Goal: Task Accomplishment & Management: Use online tool/utility

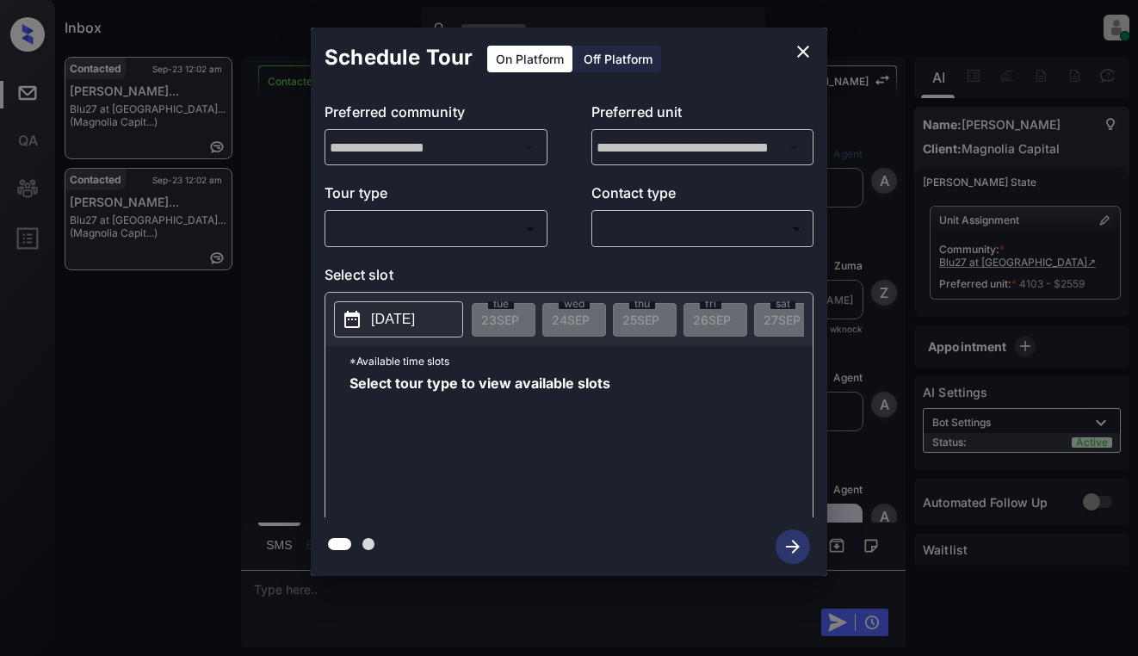
scroll to position [3109, 0]
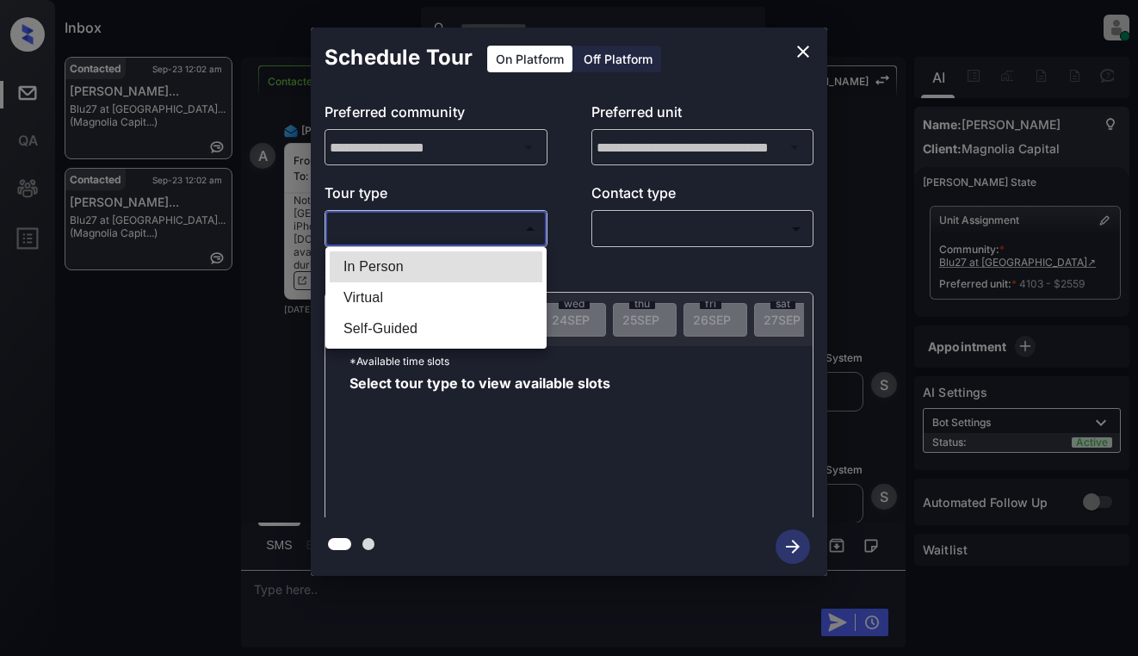
click at [478, 233] on body "Inbox Dominic Ceralde Online Set yourself offline Set yourself on break Profile…" at bounding box center [569, 328] width 1138 height 656
click at [799, 49] on div at bounding box center [569, 328] width 1138 height 656
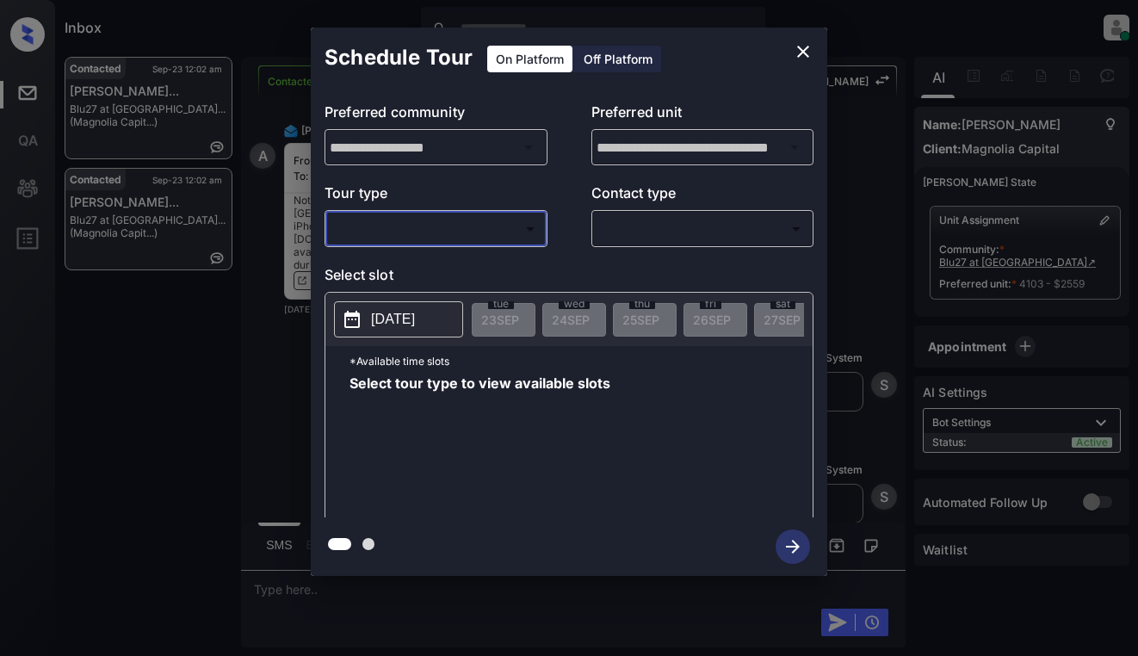
click at [810, 54] on icon "close" at bounding box center [803, 51] width 21 height 21
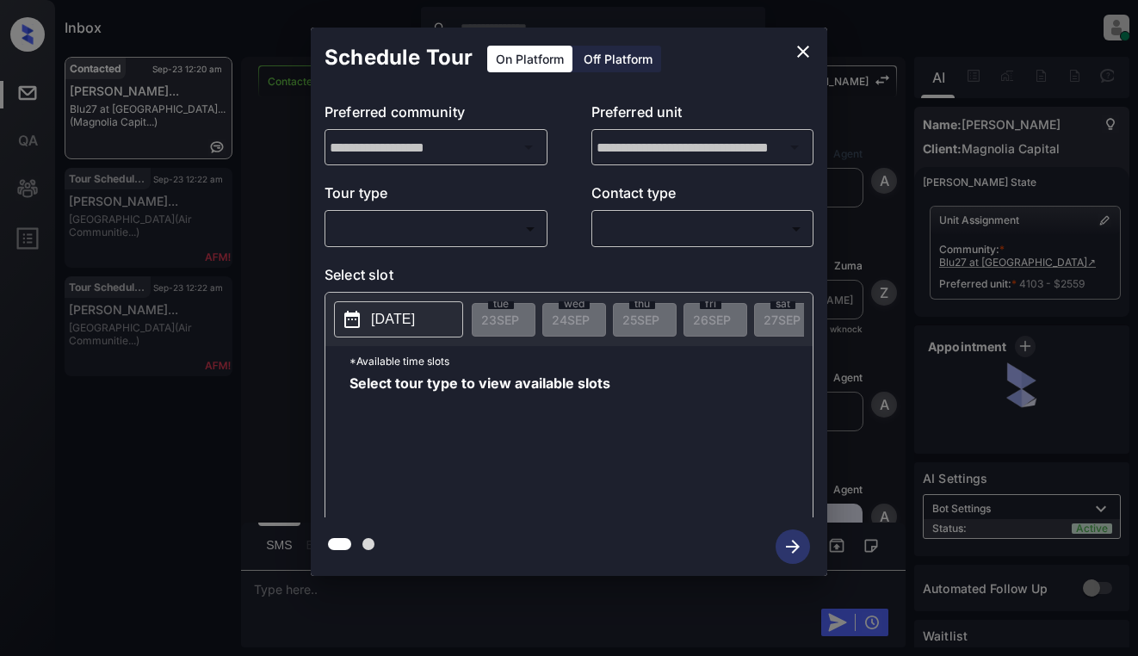
scroll to position [4141, 0]
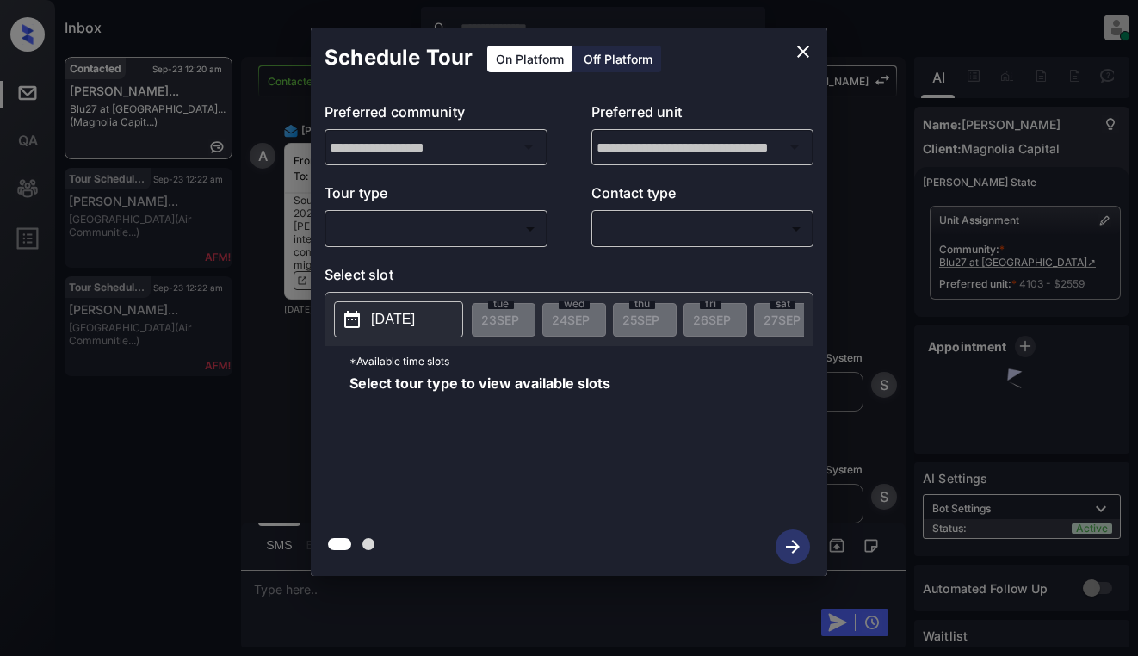
click at [439, 224] on body "Inbox Dominic Ceralde Online Set yourself offline Set yourself on break Profile…" at bounding box center [569, 328] width 1138 height 656
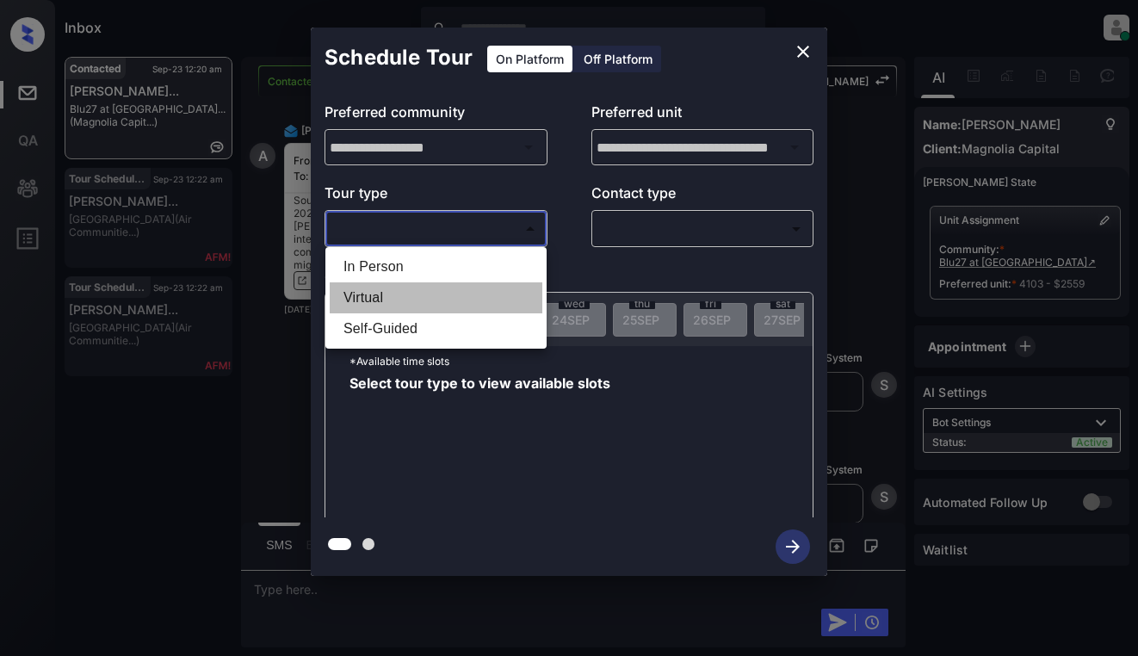
click at [449, 300] on li "Virtual" at bounding box center [436, 297] width 213 height 31
type input "*******"
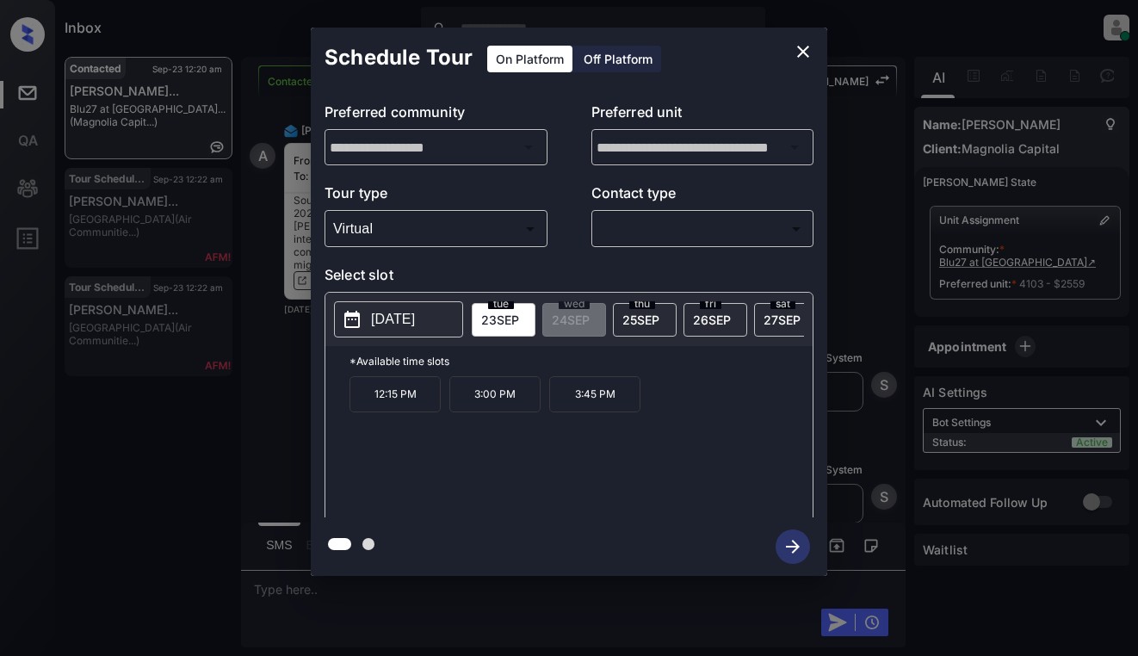
click at [415, 338] on div "2025-09-23" at bounding box center [398, 319] width 129 height 36
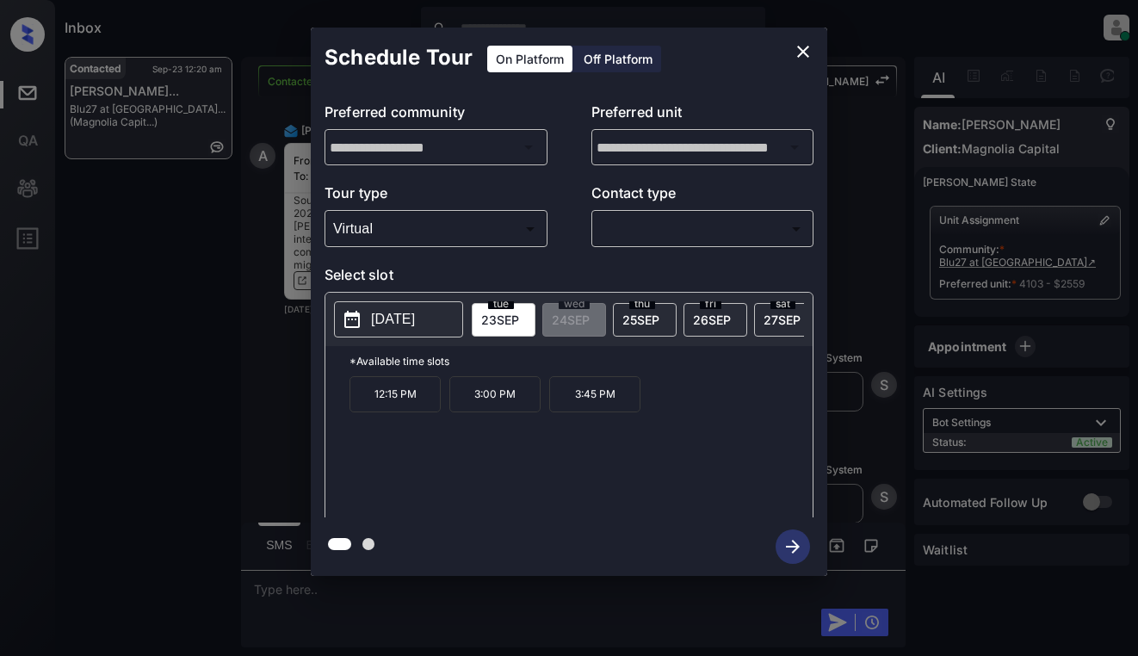
click at [415, 323] on p "2025-09-23" at bounding box center [393, 319] width 44 height 21
click at [802, 53] on icon "close" at bounding box center [803, 52] width 12 height 12
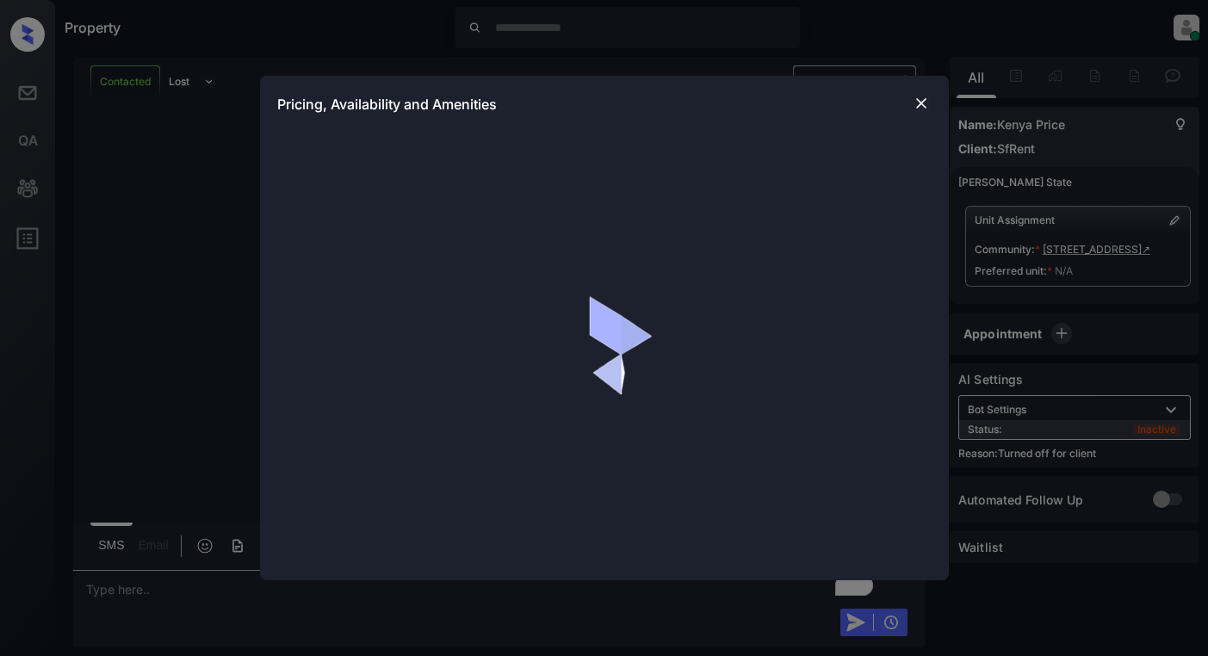
scroll to position [3499, 0]
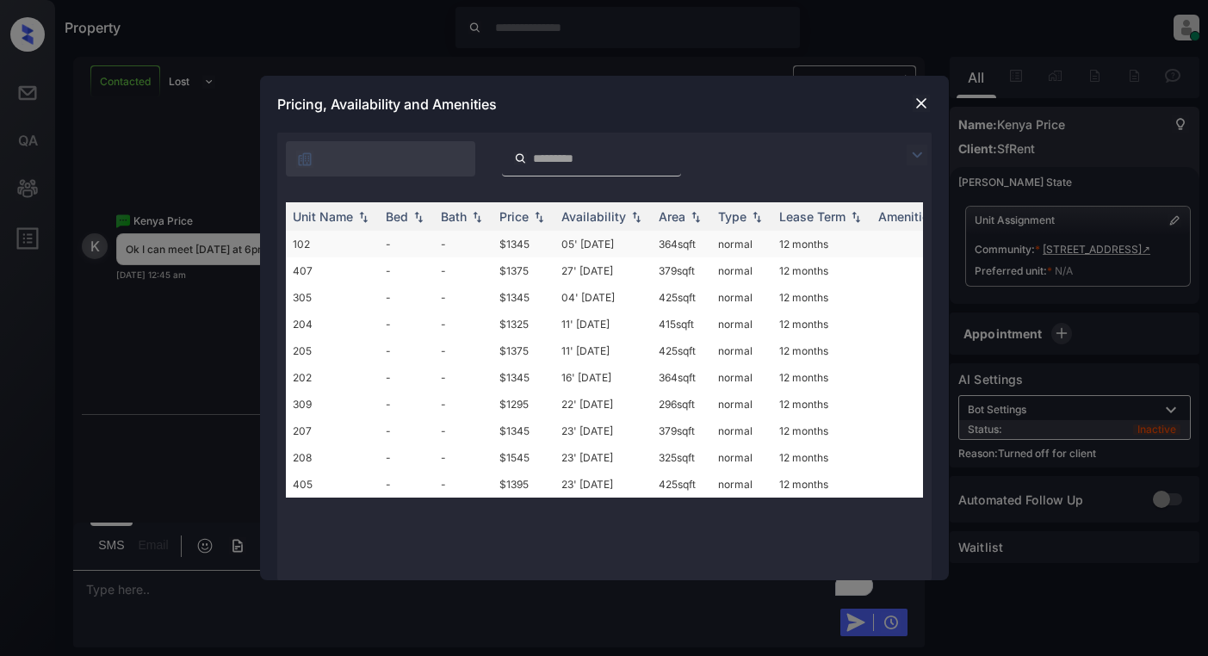
click at [549, 239] on td "$1345" at bounding box center [524, 244] width 62 height 27
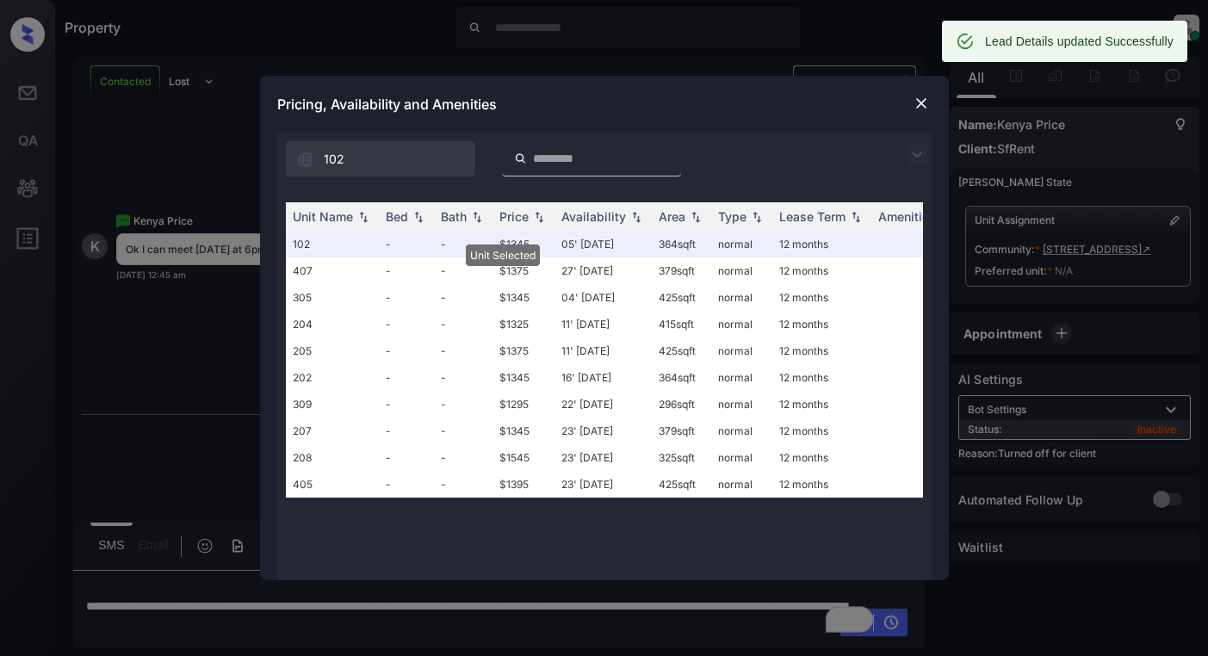
click at [916, 101] on img at bounding box center [921, 103] width 17 height 17
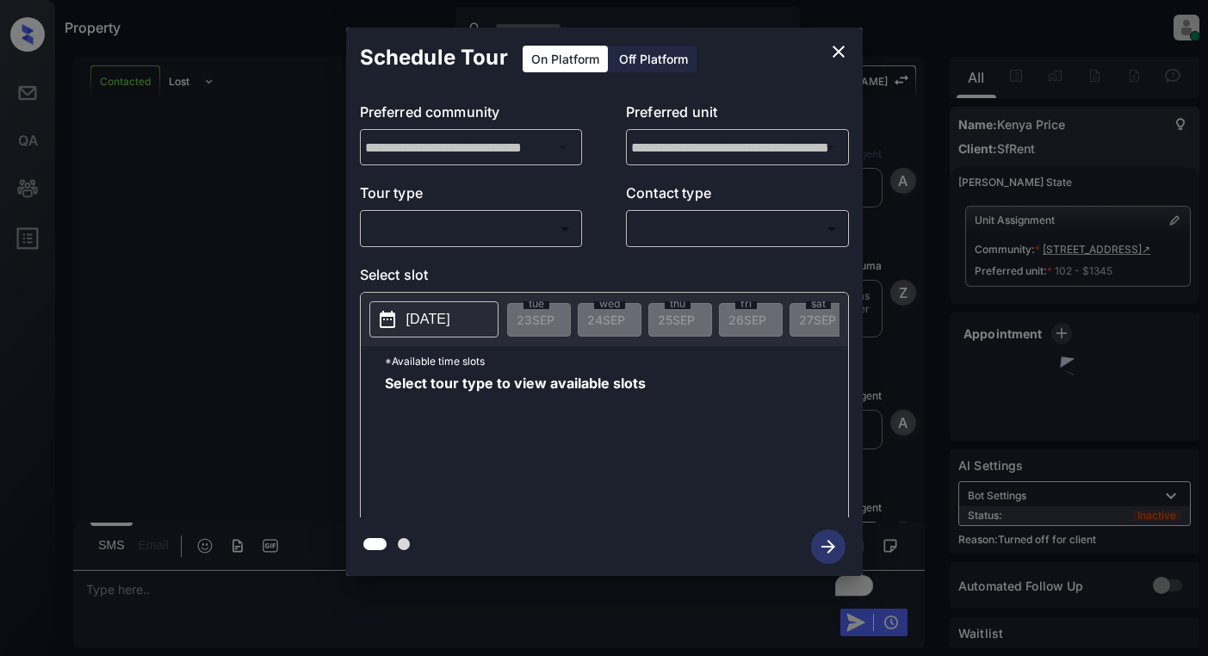
scroll to position [3723, 0]
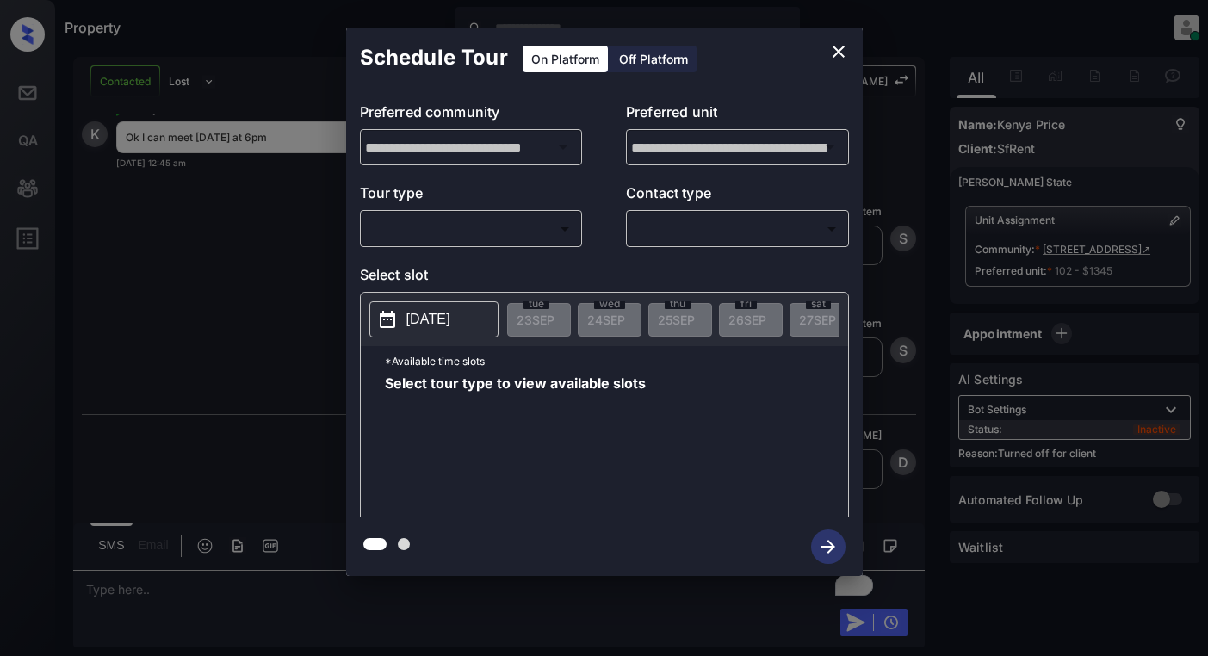
click at [637, 56] on div "Off Platform" at bounding box center [654, 59] width 86 height 27
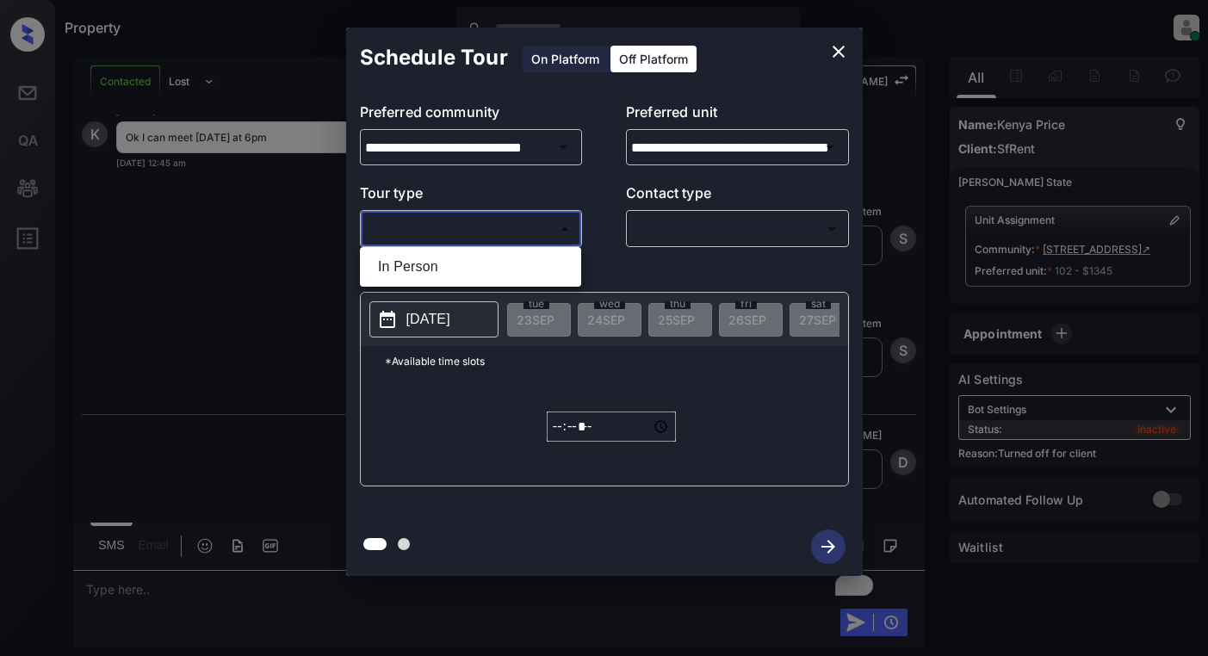
click at [537, 236] on body "Property Dominic Ceralde Online Set yourself offline Set yourself on break Prof…" at bounding box center [604, 328] width 1208 height 656
click at [530, 264] on li "In Person" at bounding box center [470, 266] width 213 height 31
type input "********"
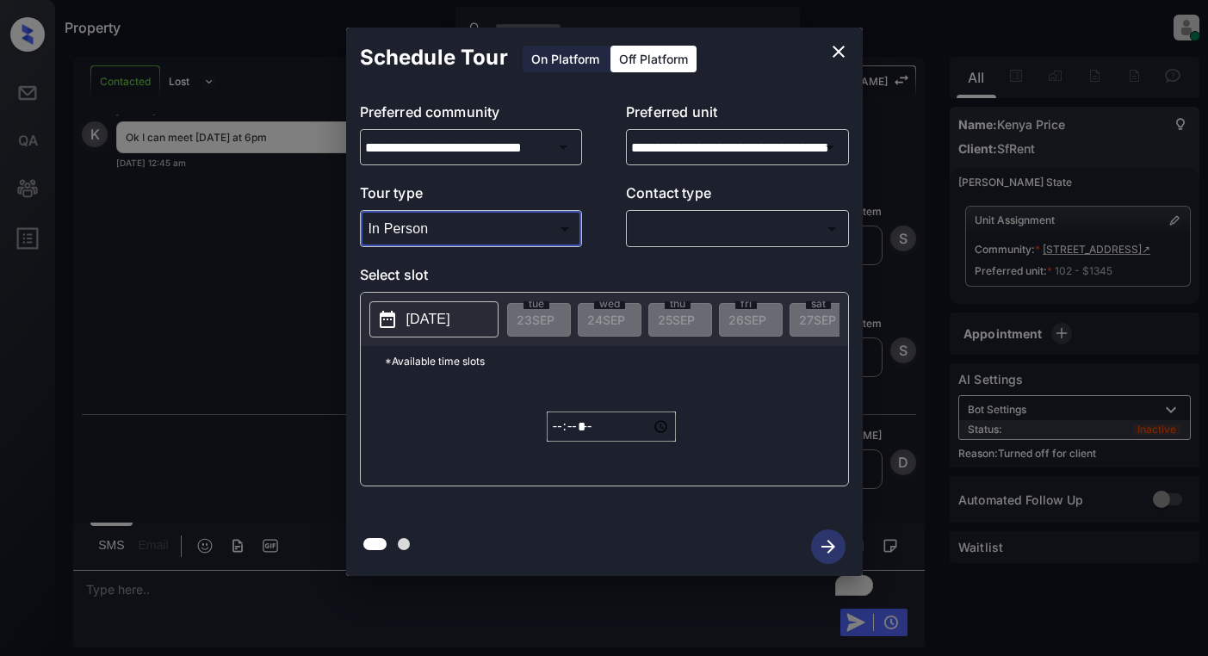
click at [698, 226] on body "Property Dominic Ceralde Online Set yourself offline Set yourself on break Prof…" at bounding box center [604, 328] width 1208 height 656
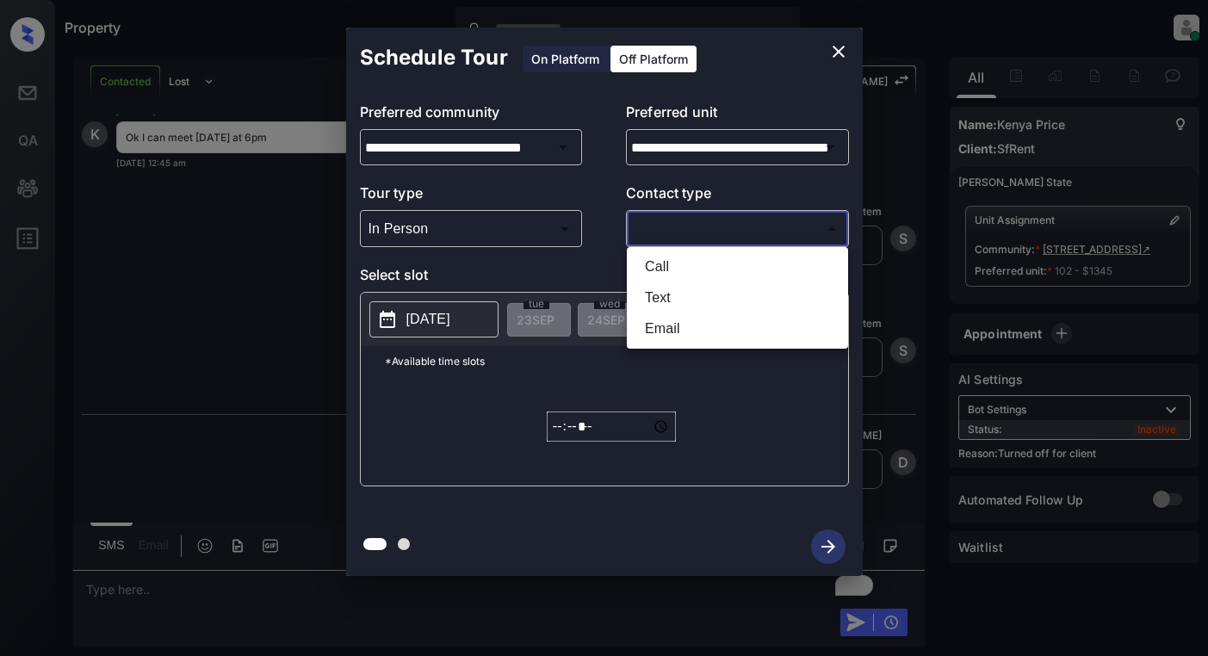
click at [672, 292] on li "Text" at bounding box center [737, 297] width 213 height 31
type input "****"
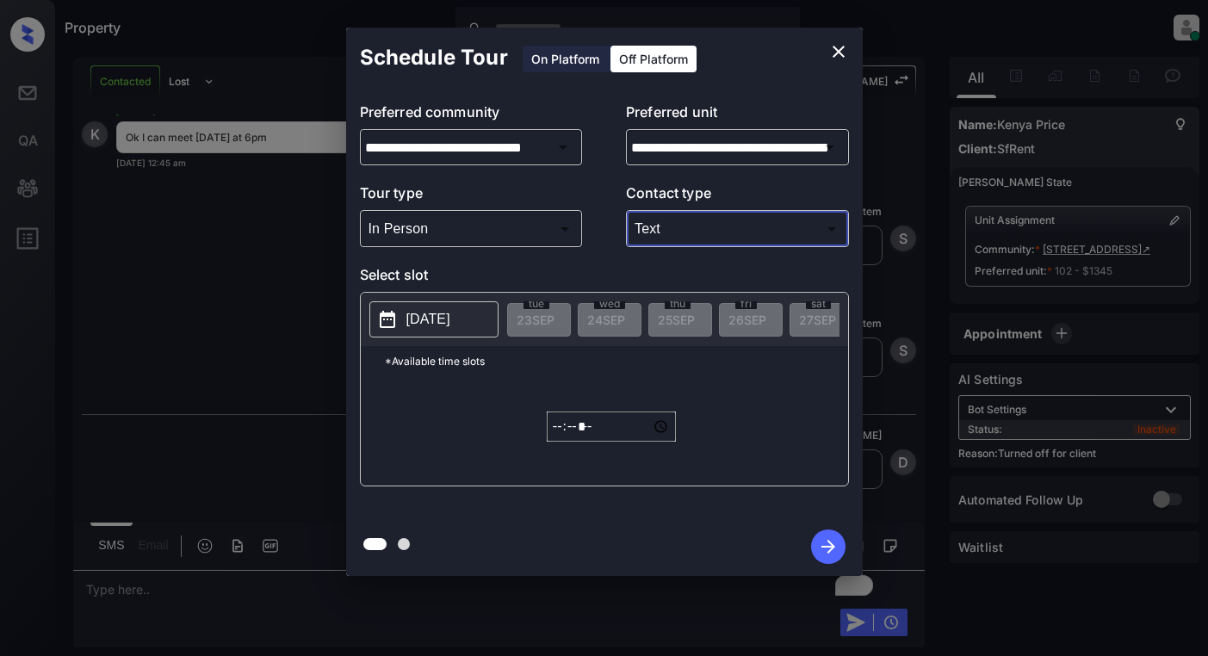
click at [450, 320] on p "[DATE]" at bounding box center [428, 319] width 44 height 21
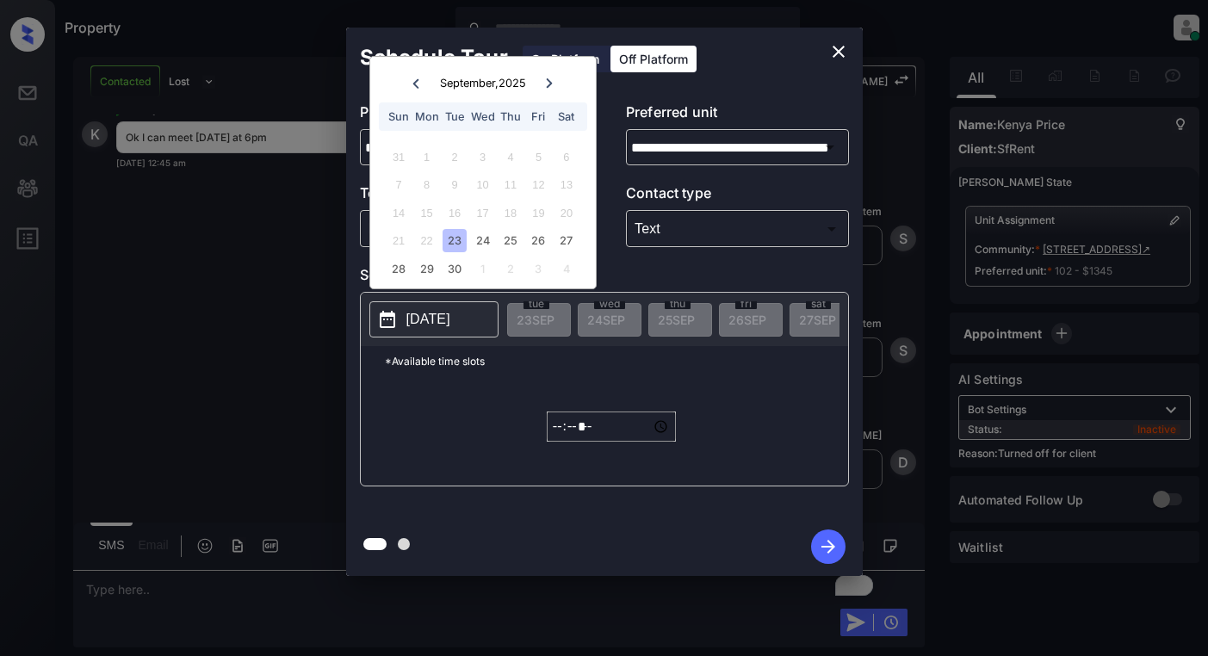
click at [452, 239] on div "23" at bounding box center [454, 240] width 23 height 23
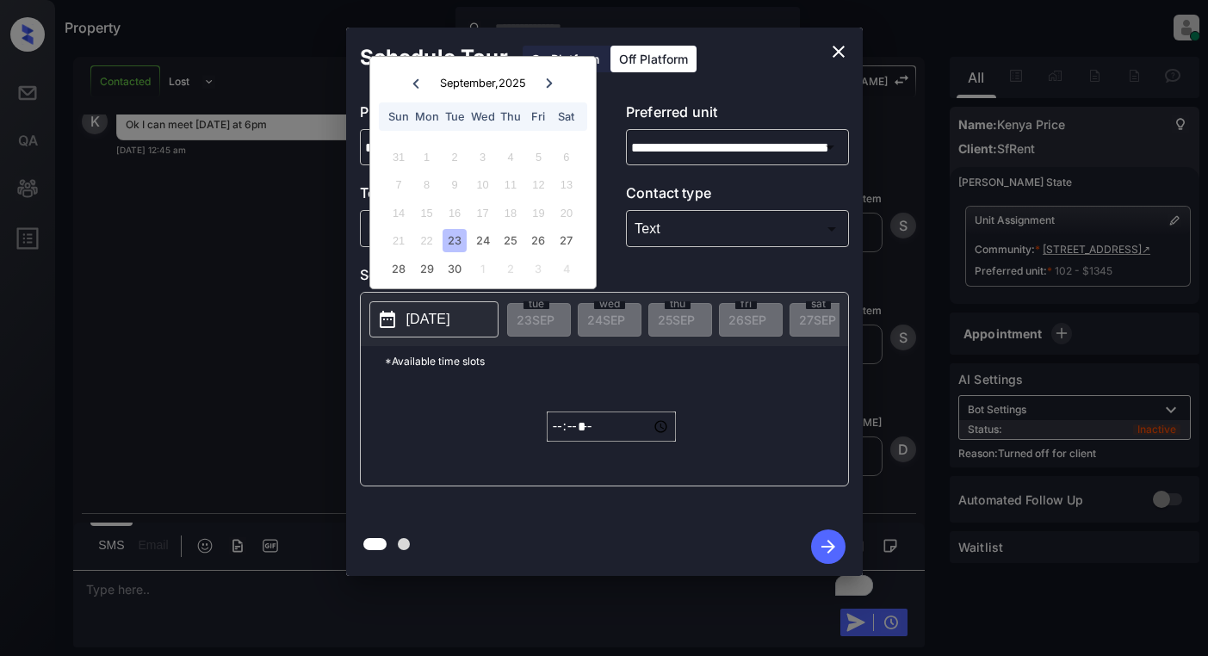
scroll to position [3838, 0]
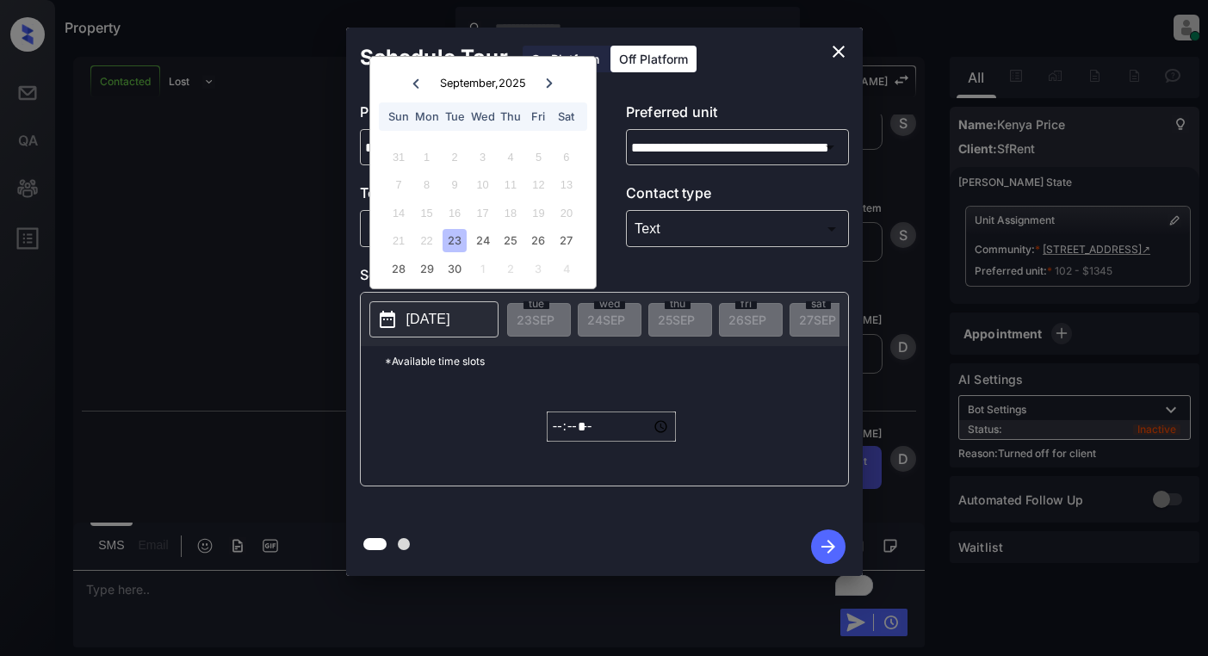
click at [555, 432] on input "*****" at bounding box center [611, 427] width 129 height 30
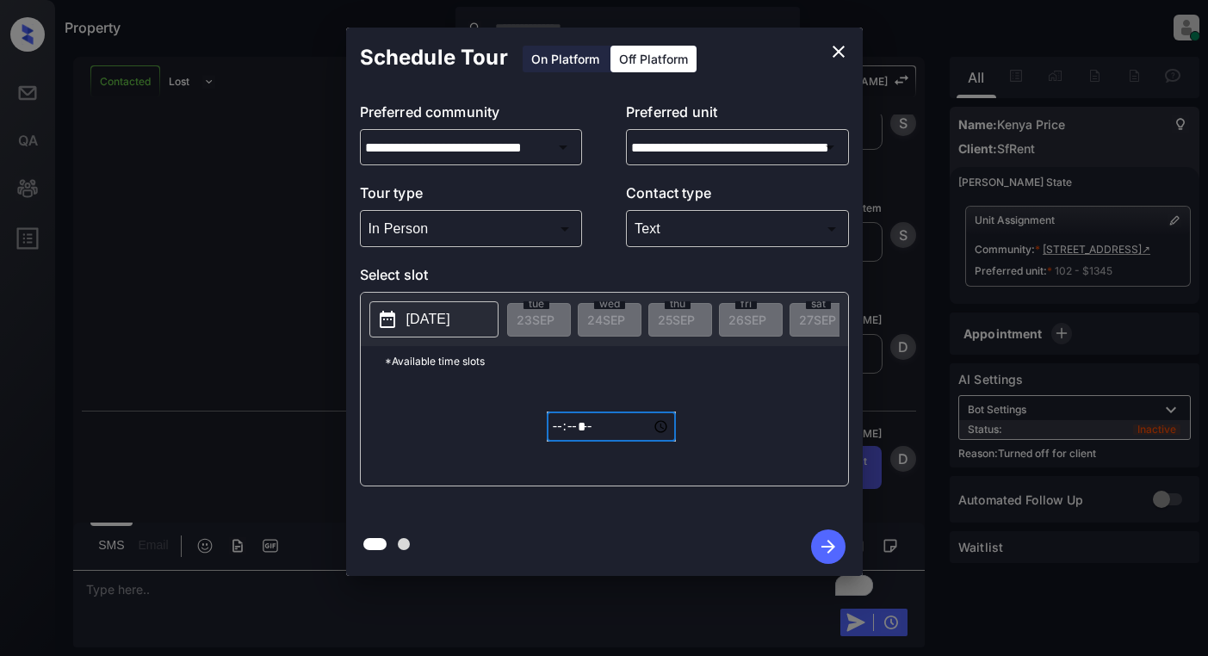
type input "*****"
click at [824, 541] on icon "button" at bounding box center [828, 547] width 34 height 34
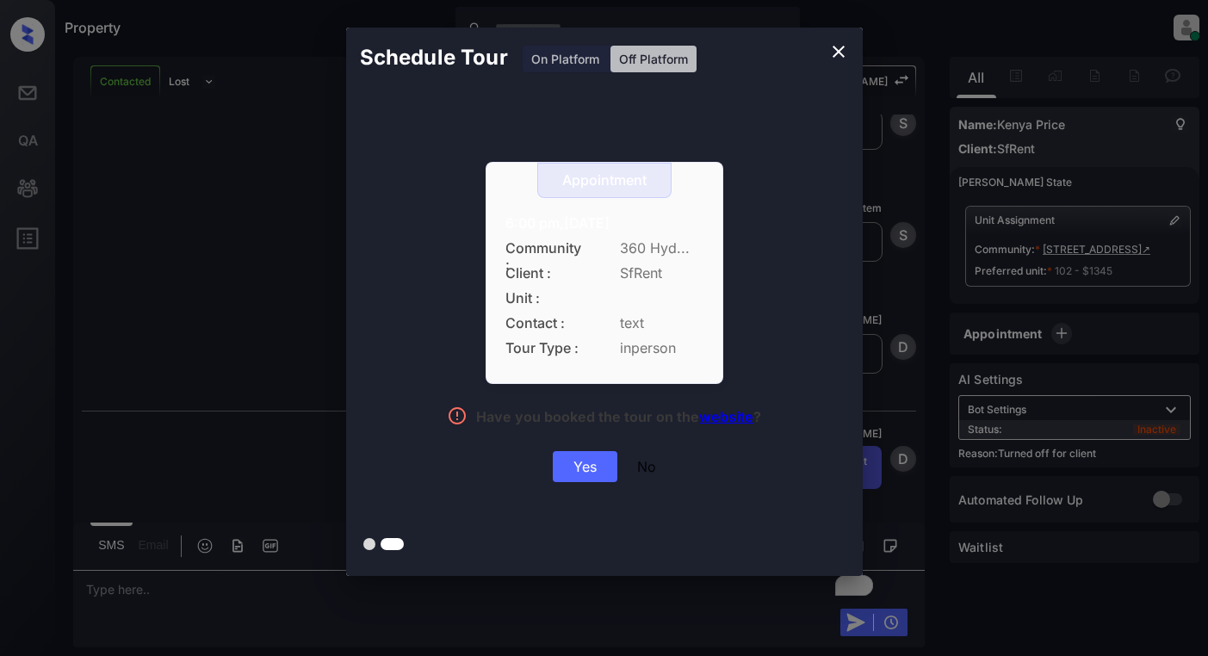
click at [583, 468] on div "Yes" at bounding box center [585, 466] width 65 height 31
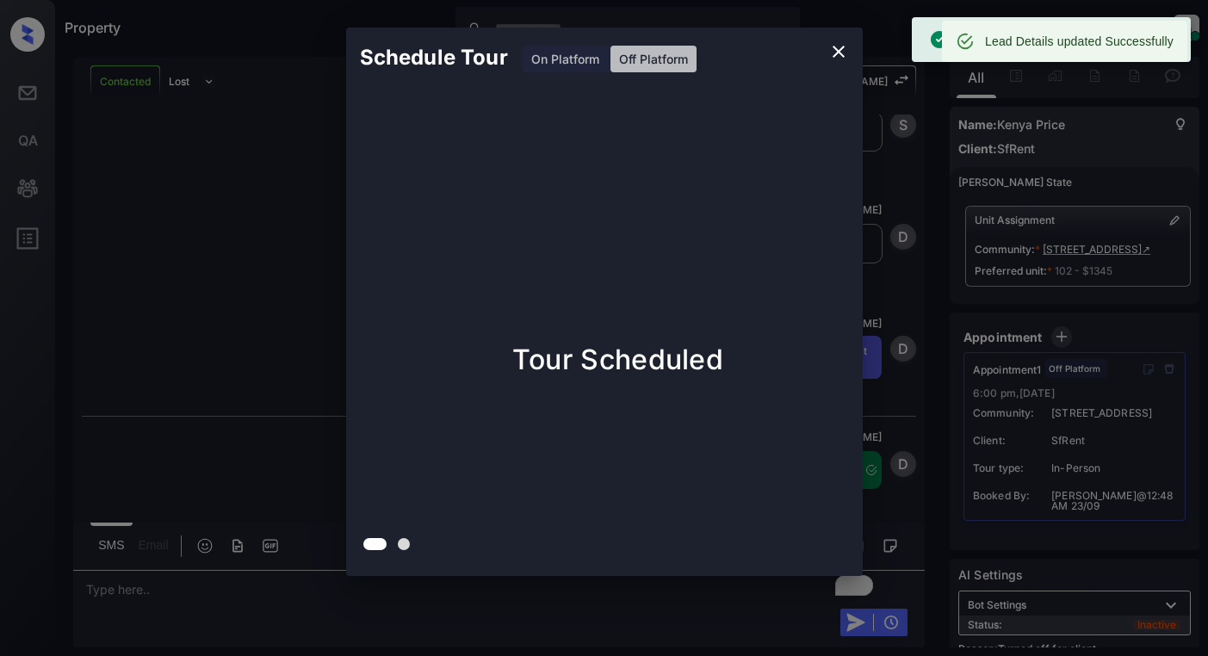
scroll to position [3948, 0]
click at [215, 246] on div "Schedule Tour On Platform Off Platform Tour Scheduled" at bounding box center [604, 302] width 1208 height 604
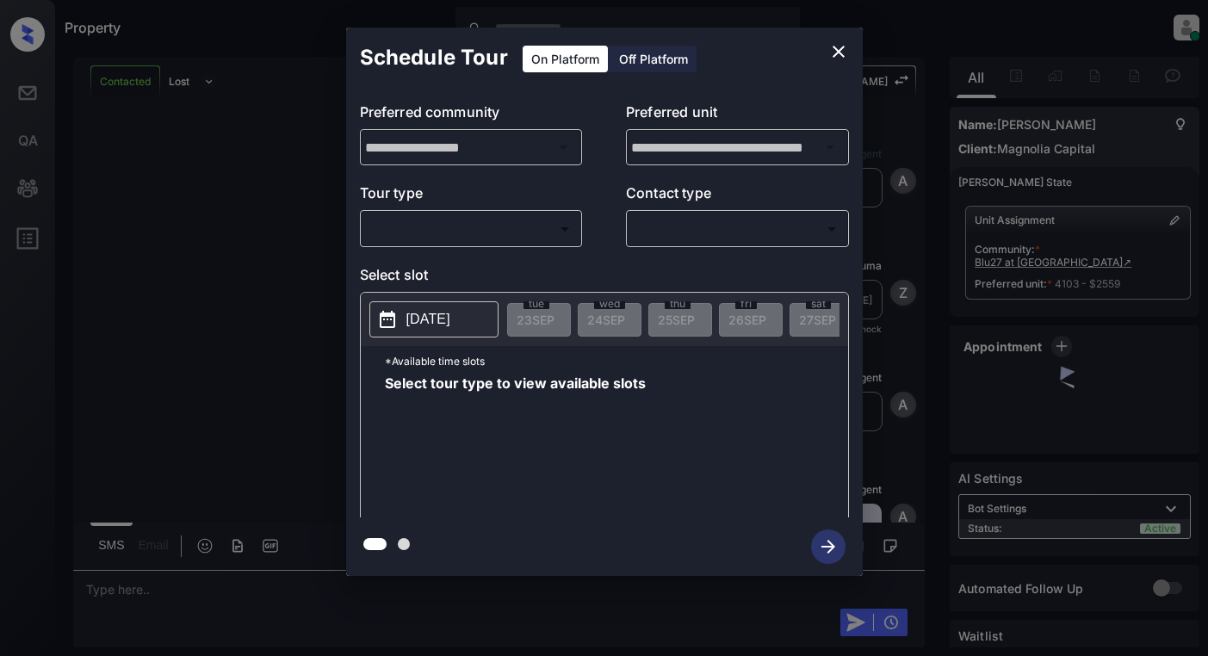
scroll to position [5129, 0]
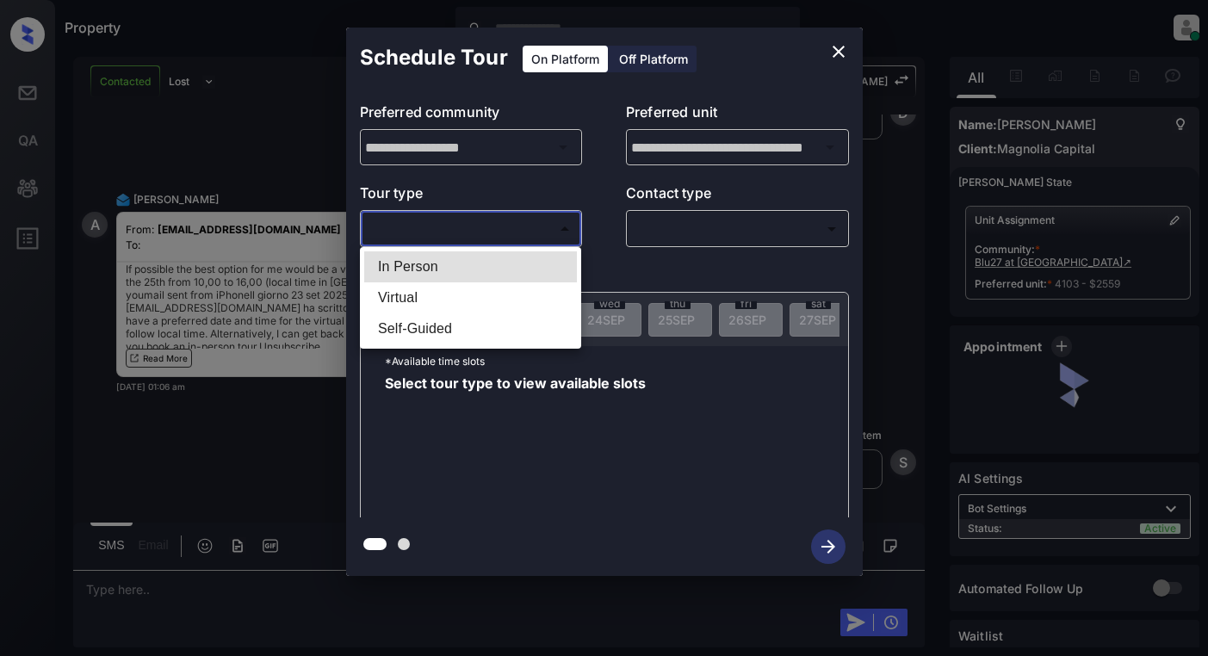
click at [499, 235] on body "Property [PERSON_NAME] Online Set yourself offline Set yourself on break Profil…" at bounding box center [604, 328] width 1208 height 656
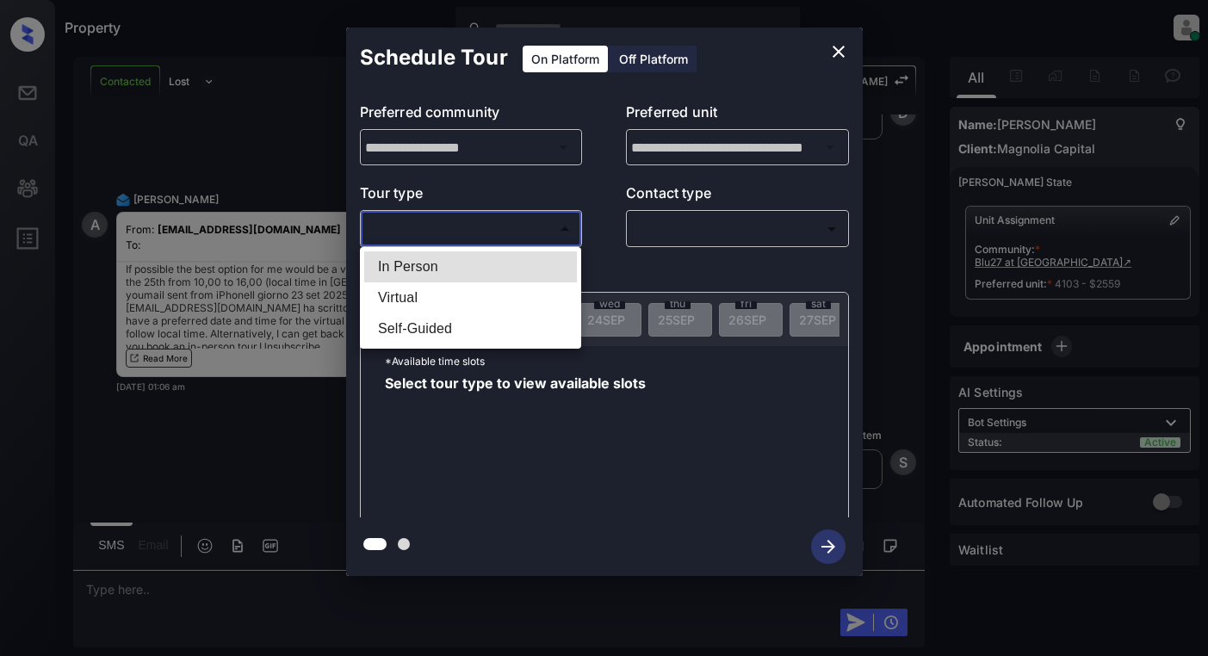
click at [502, 267] on li "In Person" at bounding box center [470, 266] width 213 height 31
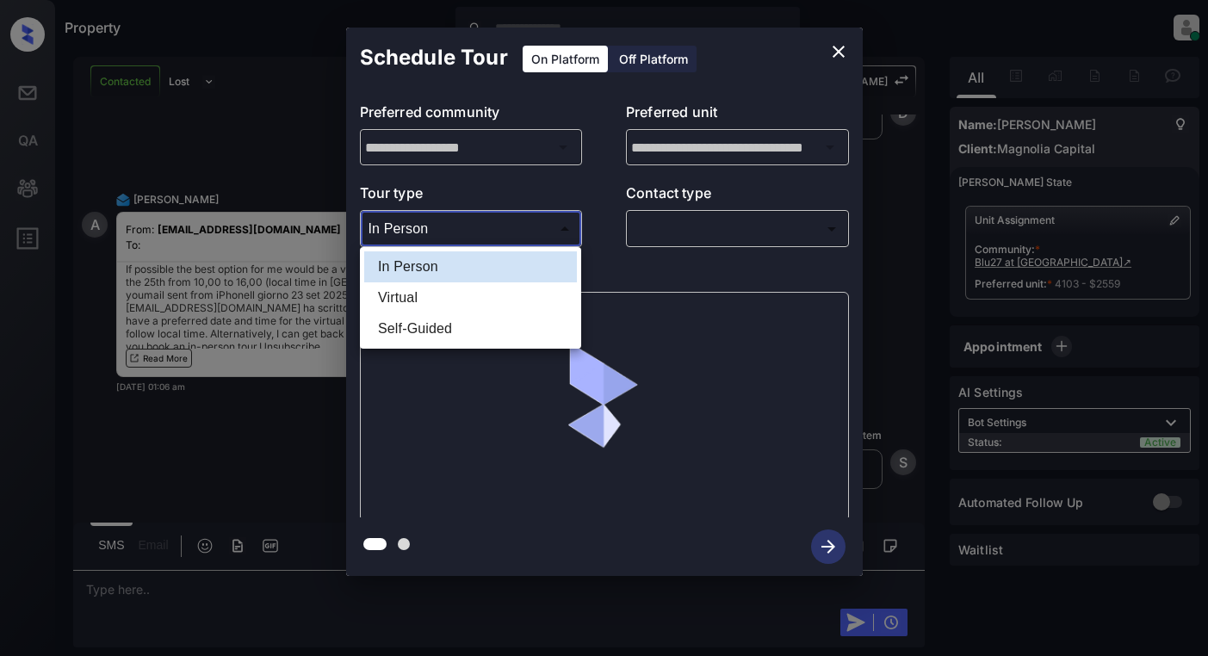
click at [499, 232] on body "Property [PERSON_NAME] Online Set yourself offline Set yourself on break Profil…" at bounding box center [604, 328] width 1208 height 656
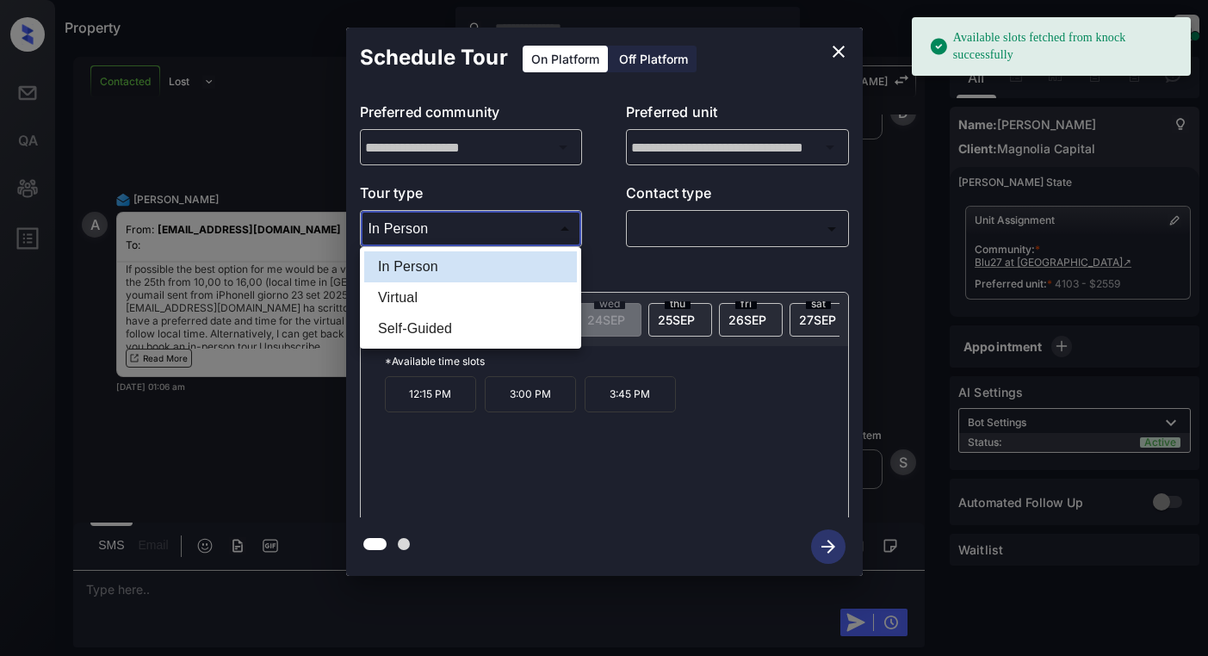
click at [481, 300] on li "Virtual" at bounding box center [470, 297] width 213 height 31
type input "*******"
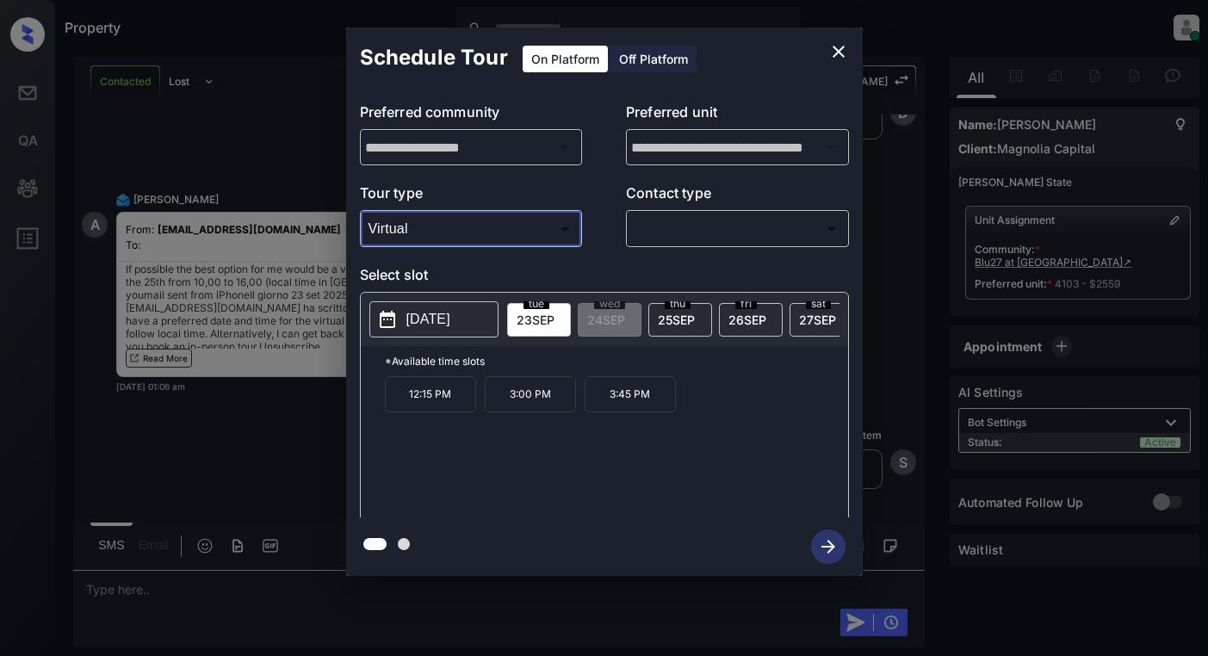
click at [400, 319] on button "2025-09-23" at bounding box center [433, 319] width 129 height 36
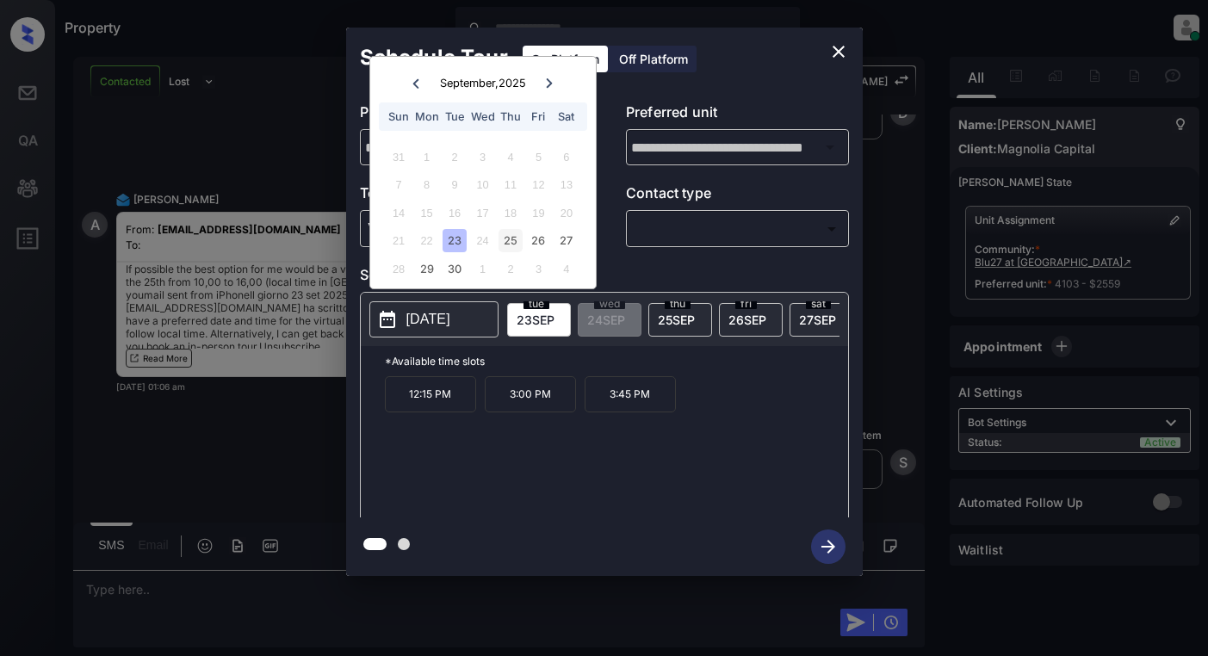
click at [506, 240] on div "25" at bounding box center [510, 240] width 23 height 23
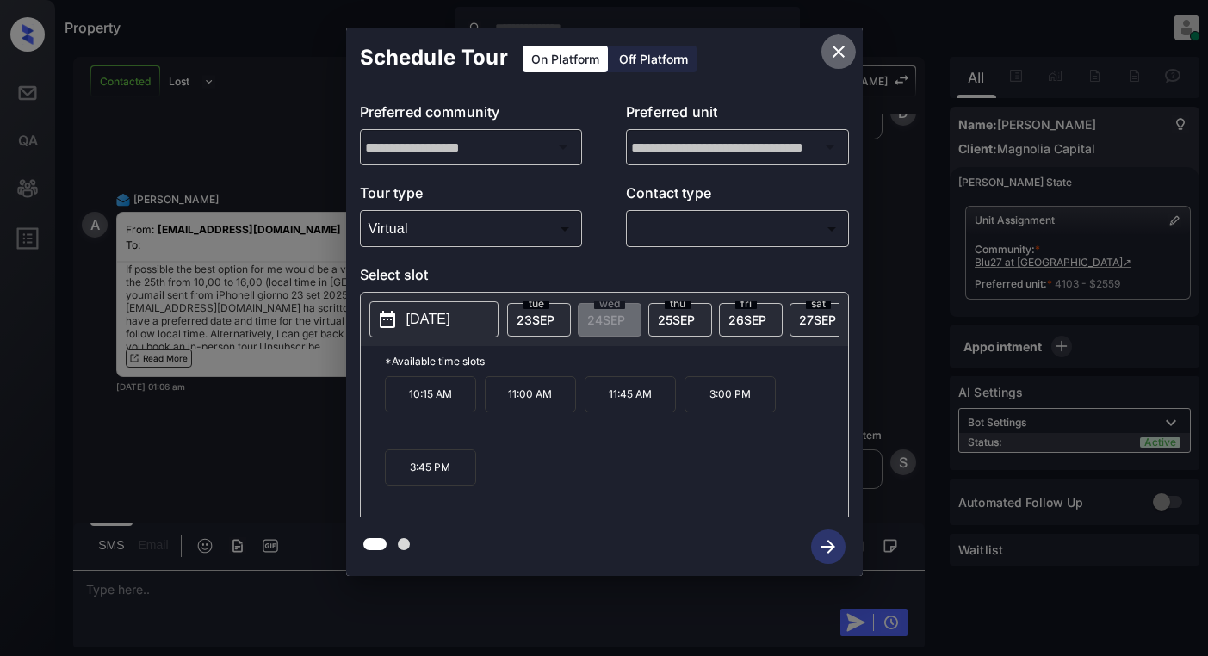
click at [836, 50] on icon "close" at bounding box center [839, 52] width 12 height 12
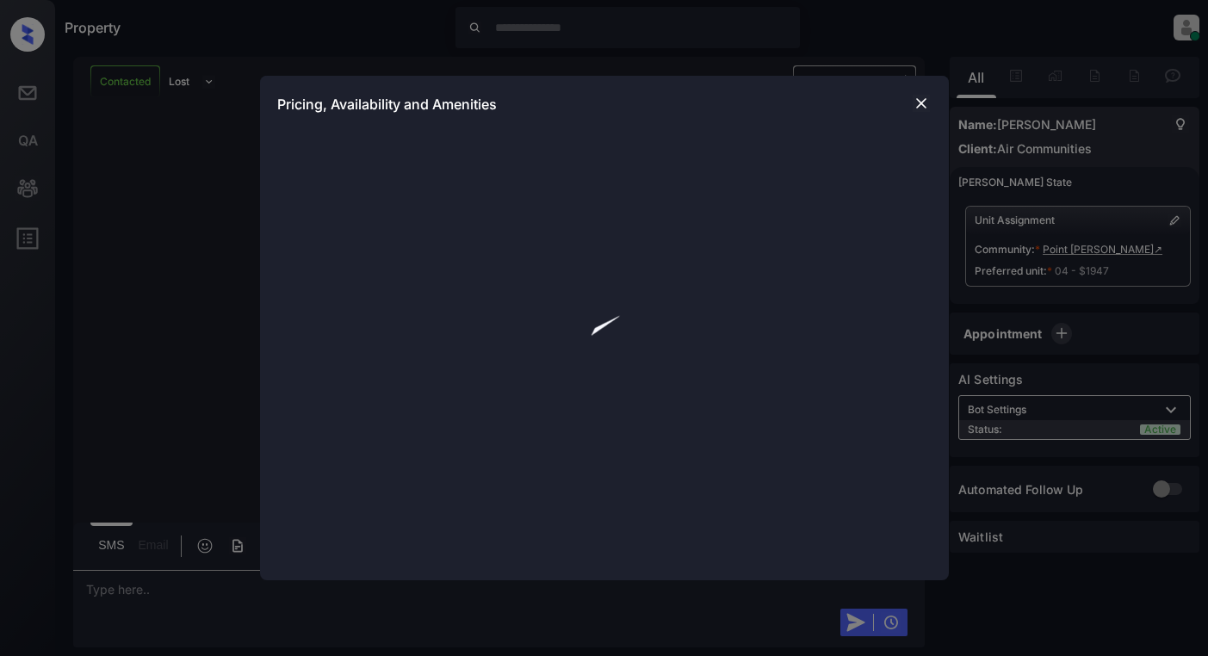
scroll to position [1221, 0]
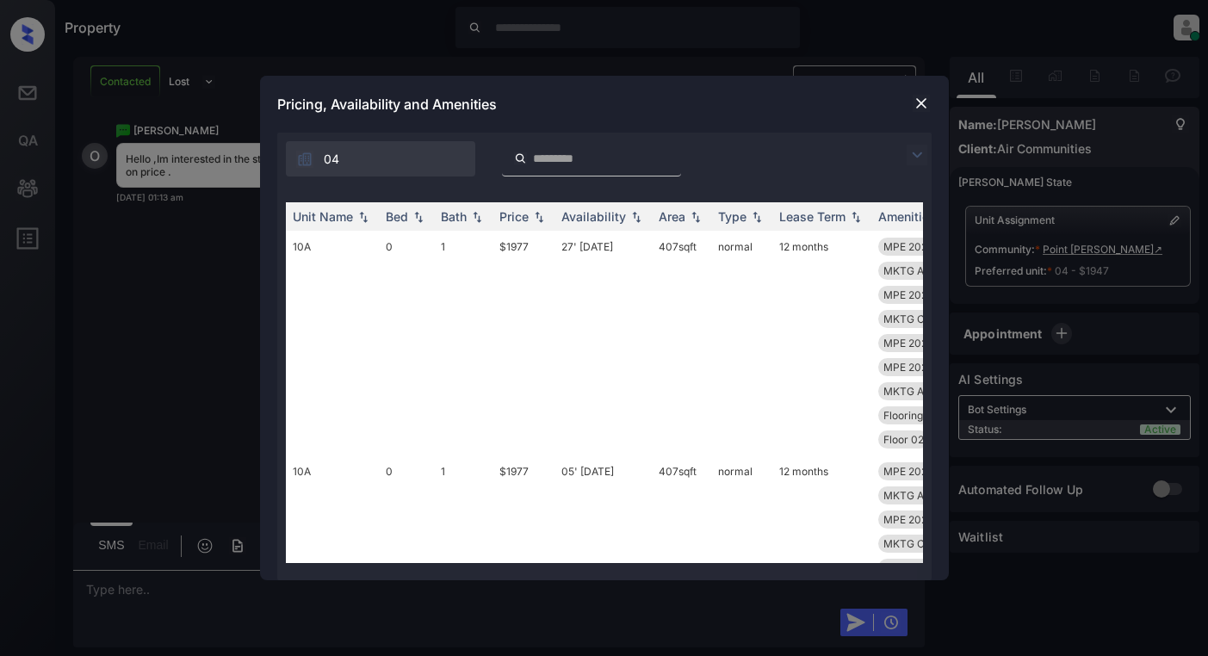
click at [916, 155] on img at bounding box center [917, 155] width 21 height 21
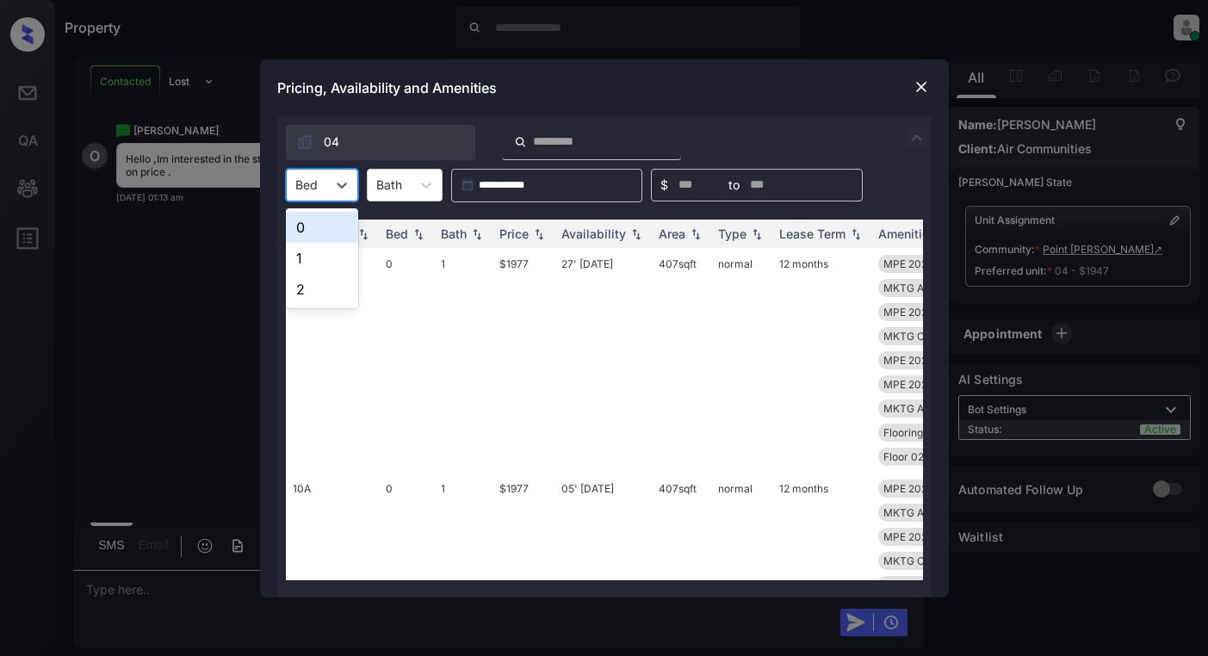
click at [304, 190] on div at bounding box center [306, 185] width 22 height 18
click at [335, 222] on div "0" at bounding box center [322, 227] width 72 height 31
click at [541, 240] on div "Price" at bounding box center [523, 233] width 48 height 15
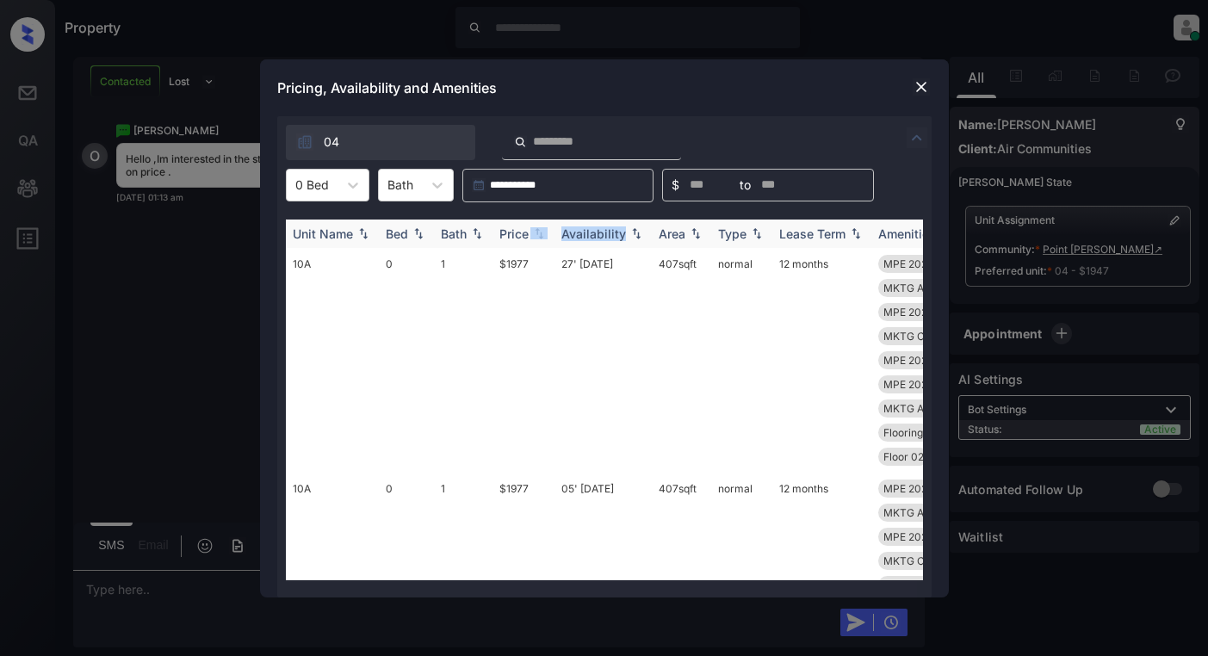
click at [540, 240] on div "Price" at bounding box center [523, 233] width 48 height 15
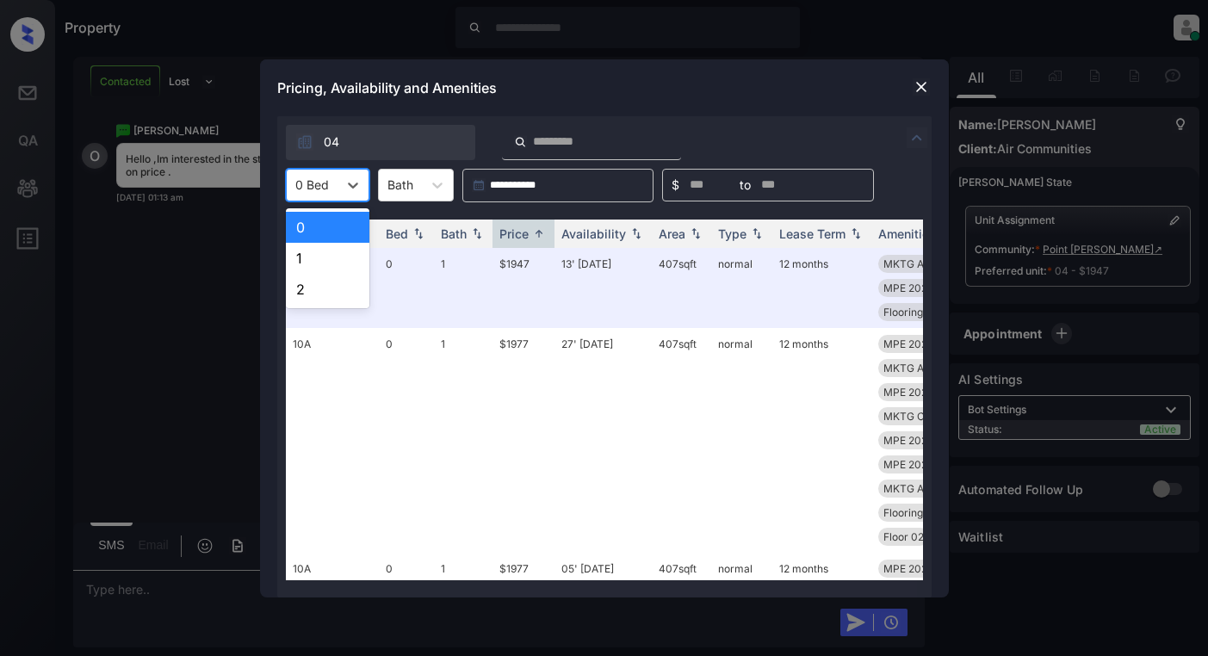
drag, startPoint x: 336, startPoint y: 195, endPoint x: 329, endPoint y: 219, distance: 24.3
click at [336, 195] on div "0 Bed" at bounding box center [312, 184] width 51 height 25
click at [322, 260] on div "1" at bounding box center [328, 258] width 84 height 31
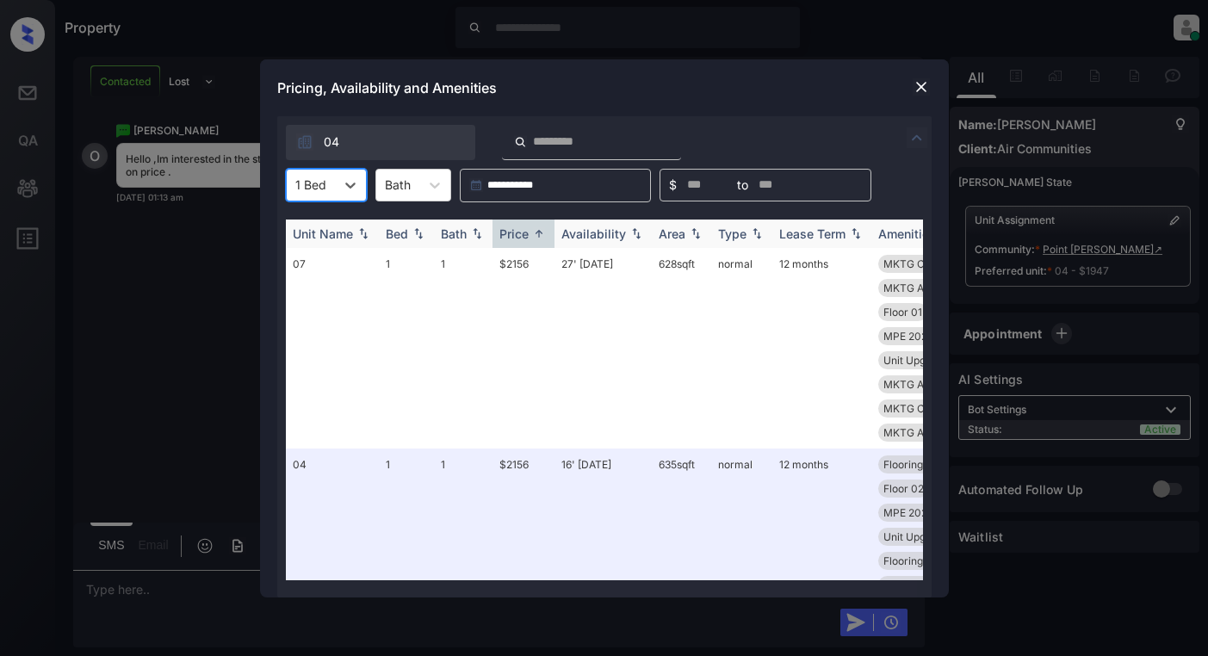
click at [524, 232] on div "Price" at bounding box center [513, 233] width 29 height 15
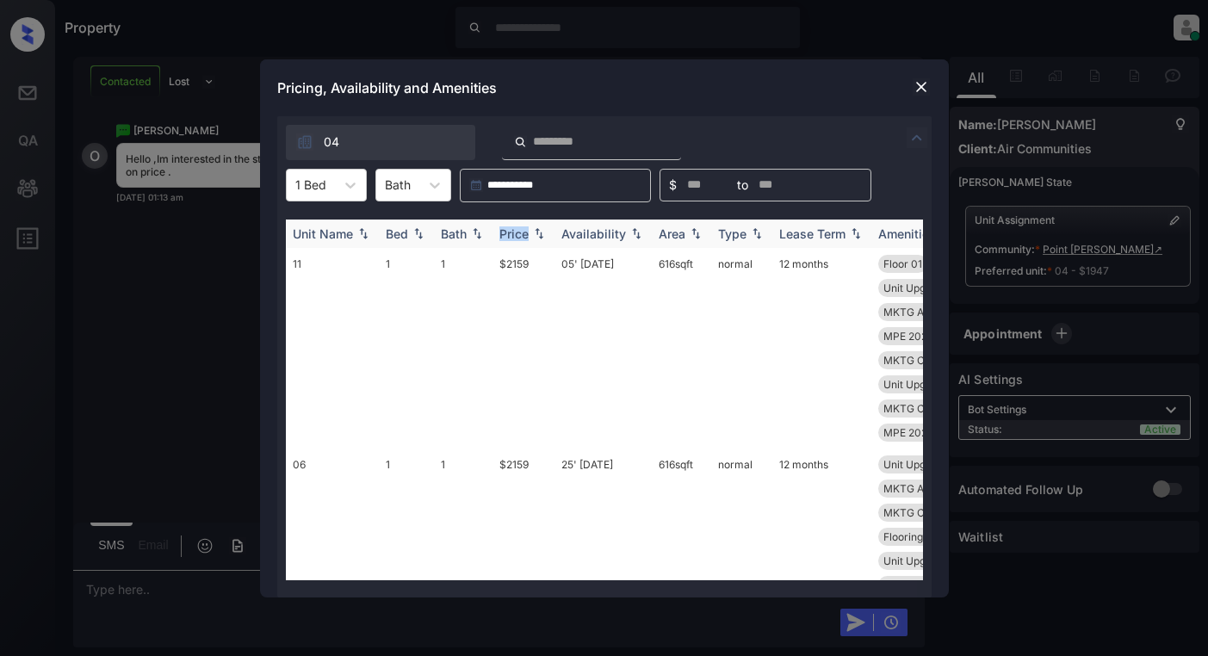
click at [525, 232] on div "Price" at bounding box center [513, 233] width 29 height 15
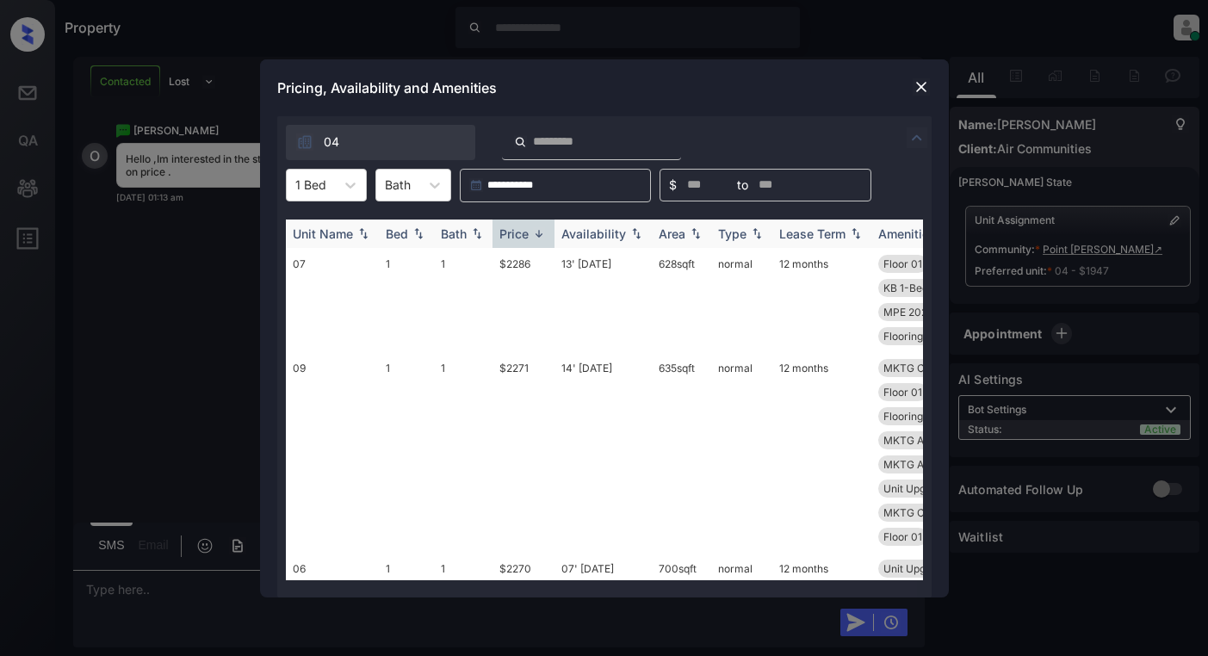
click at [525, 232] on div "Price" at bounding box center [513, 233] width 29 height 15
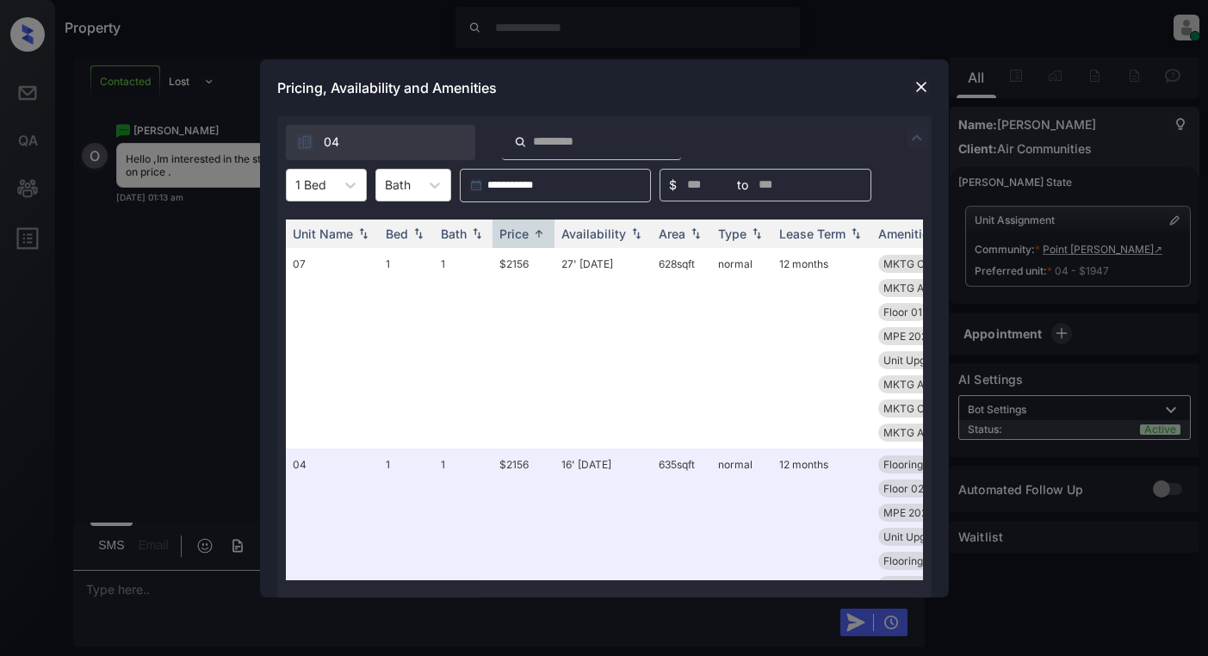
click at [915, 84] on img at bounding box center [921, 86] width 17 height 17
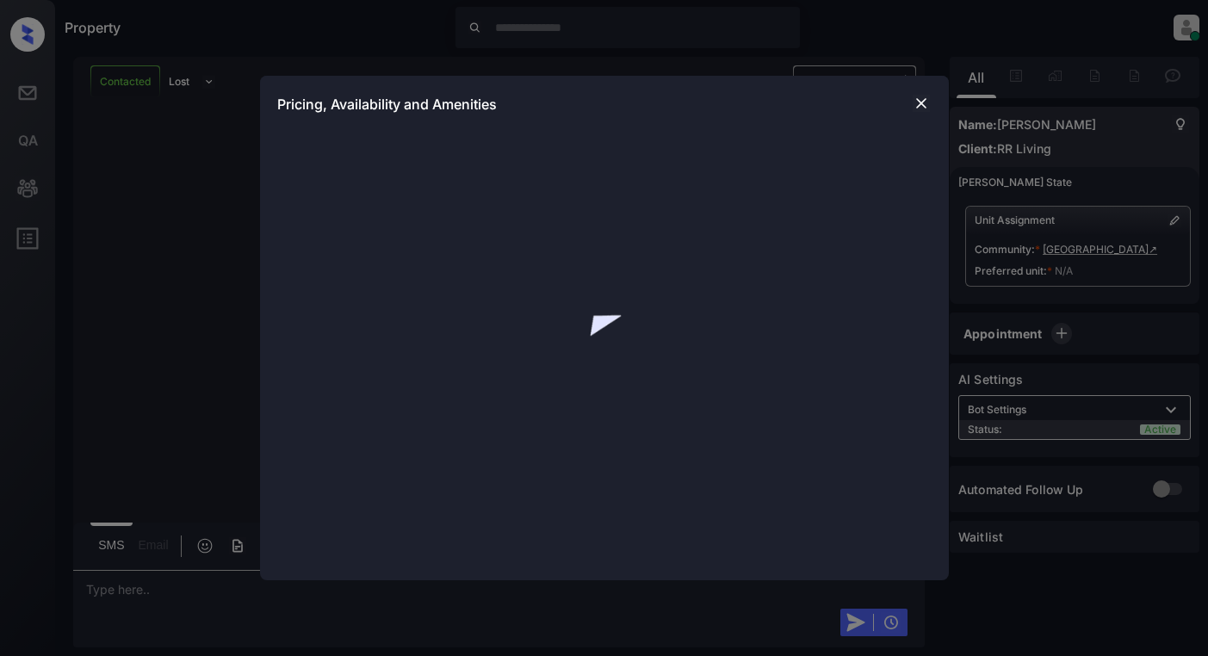
scroll to position [1207, 0]
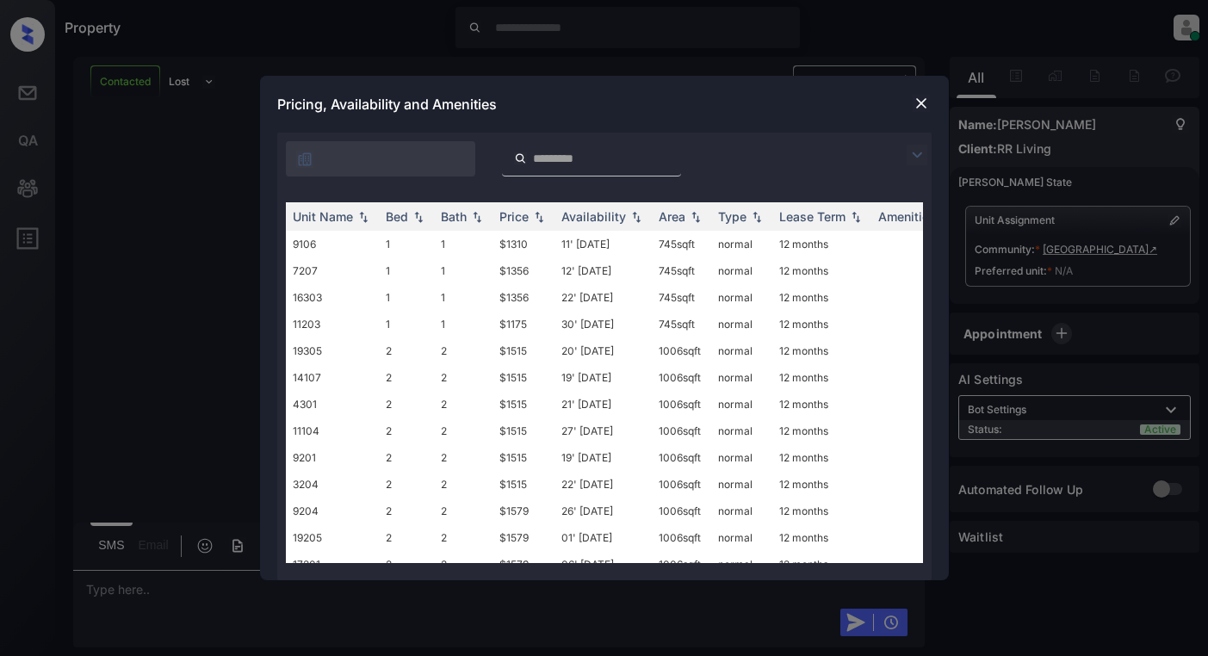
click at [917, 152] on img at bounding box center [917, 155] width 21 height 21
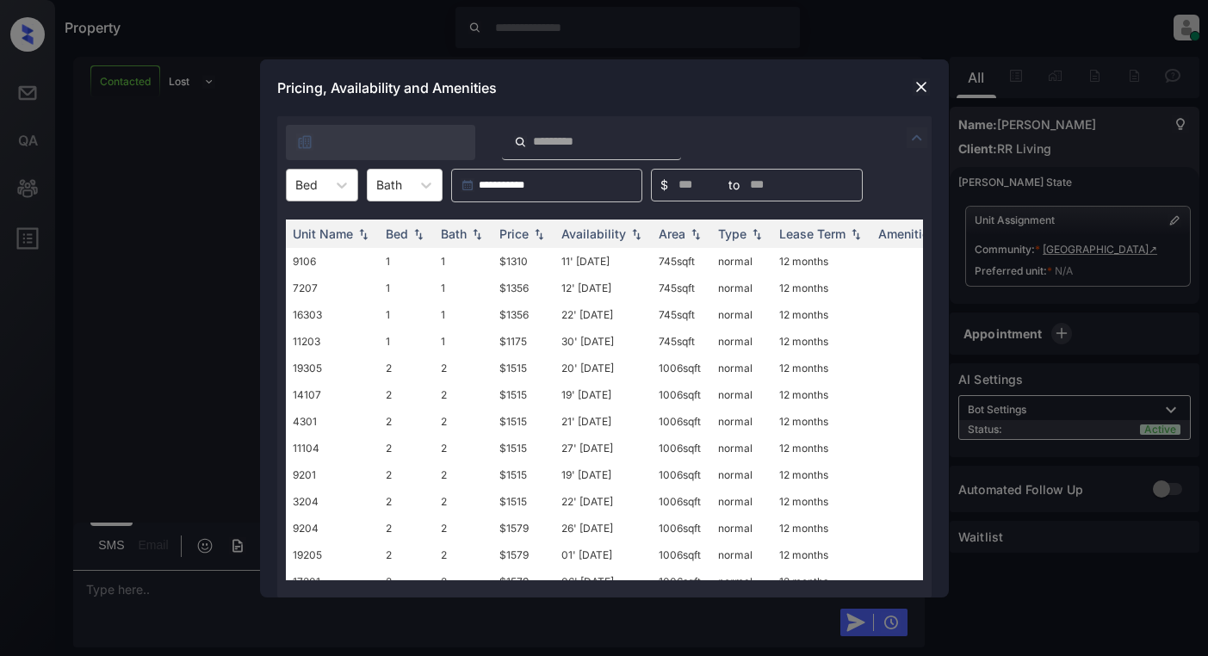
click at [309, 178] on div at bounding box center [306, 185] width 22 height 18
click at [318, 259] on div "2" at bounding box center [322, 258] width 72 height 31
click at [538, 238] on img at bounding box center [538, 233] width 17 height 12
click at [540, 257] on td "$1341" at bounding box center [524, 261] width 62 height 27
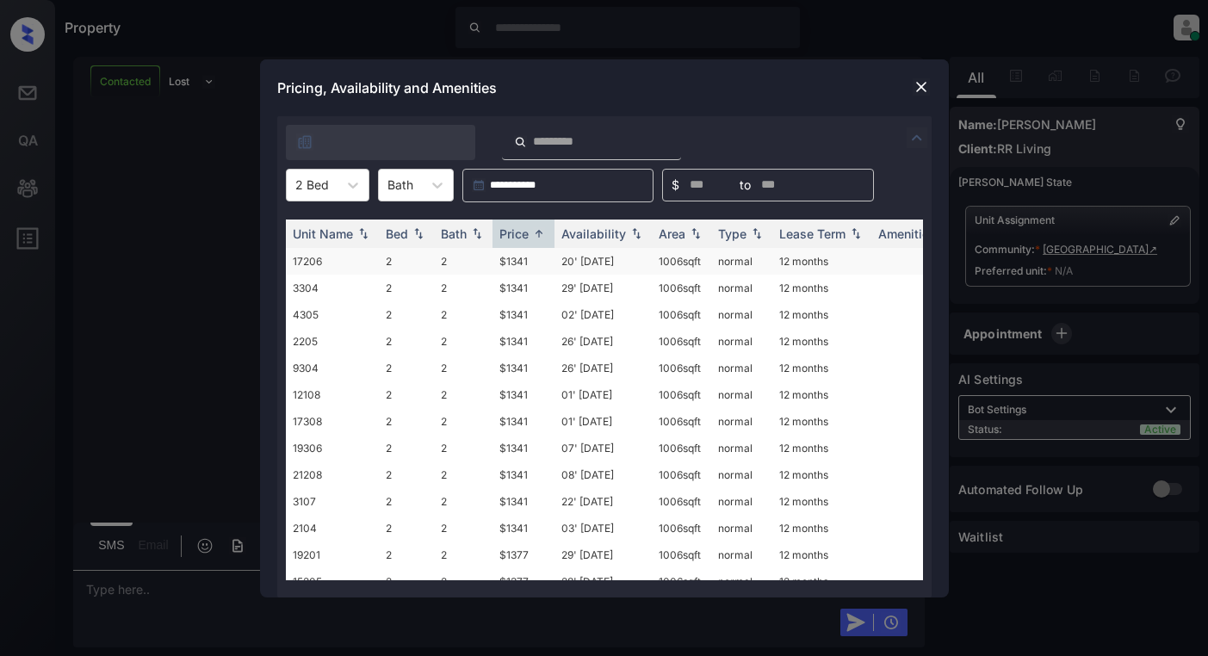
click at [540, 257] on td "$1341" at bounding box center [524, 261] width 62 height 27
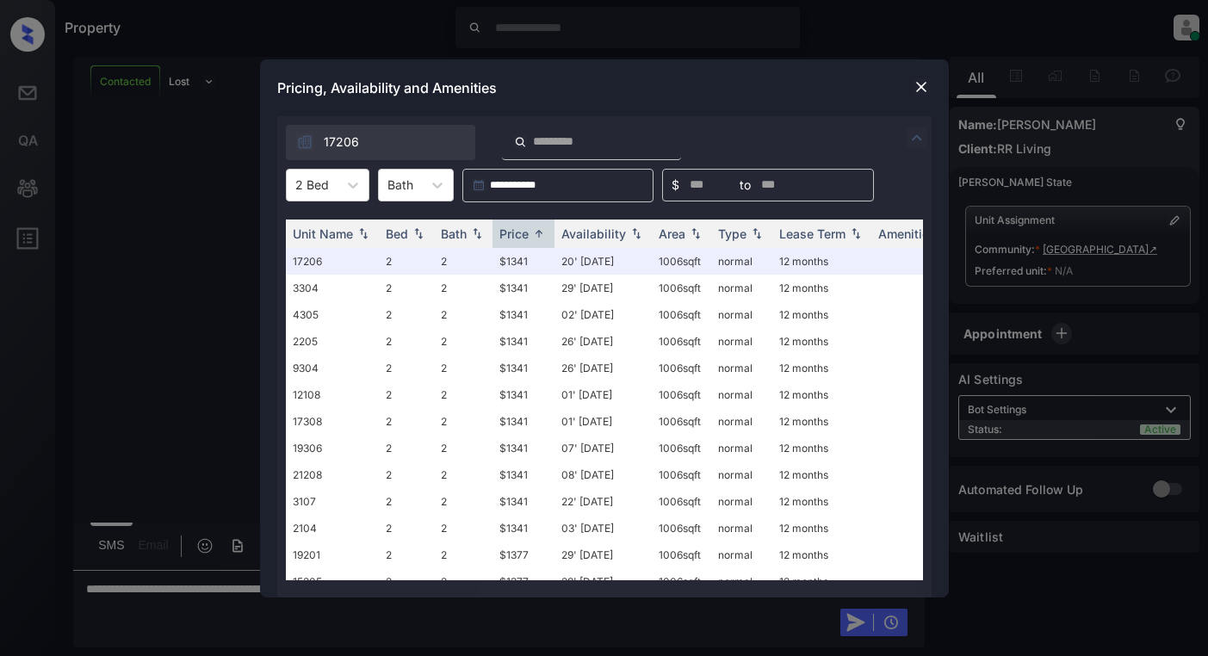
click at [923, 92] on img at bounding box center [921, 86] width 17 height 17
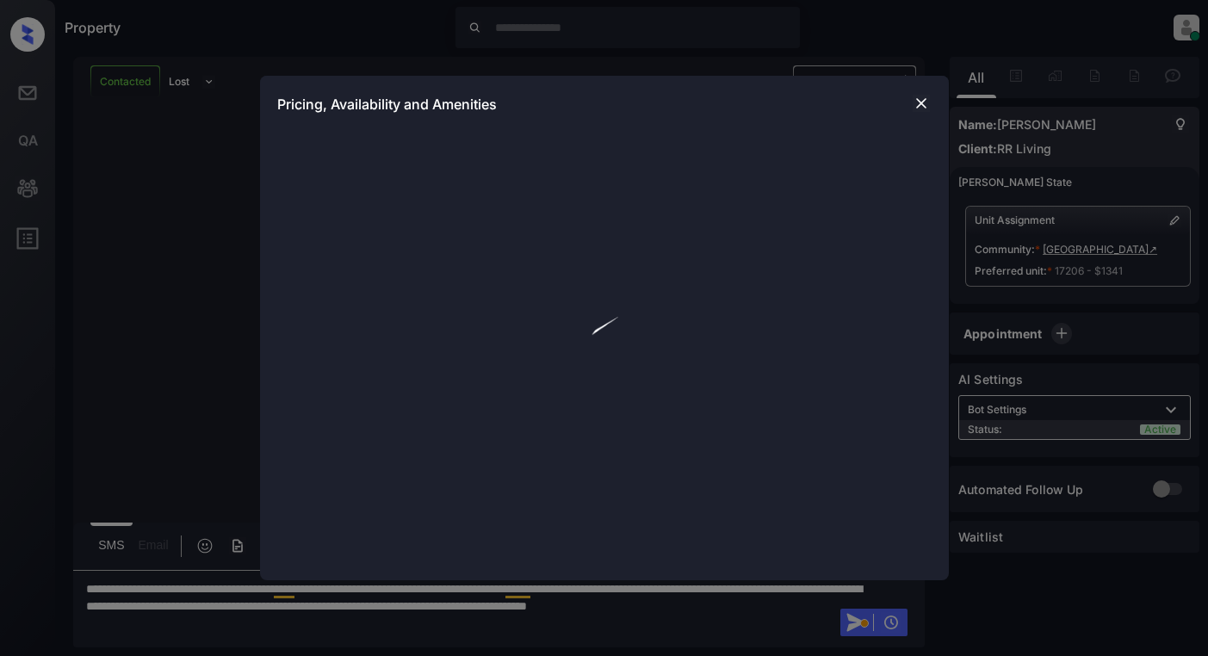
scroll to position [630, 0]
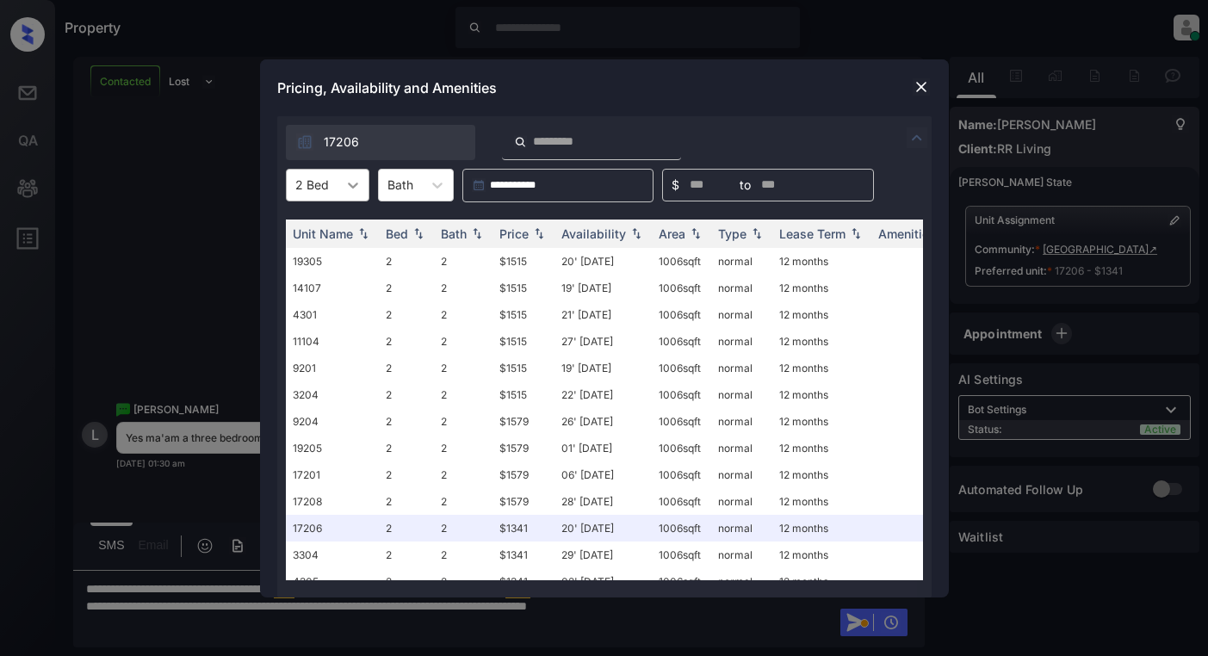
click at [334, 182] on div "2 Bed" at bounding box center [312, 184] width 51 height 25
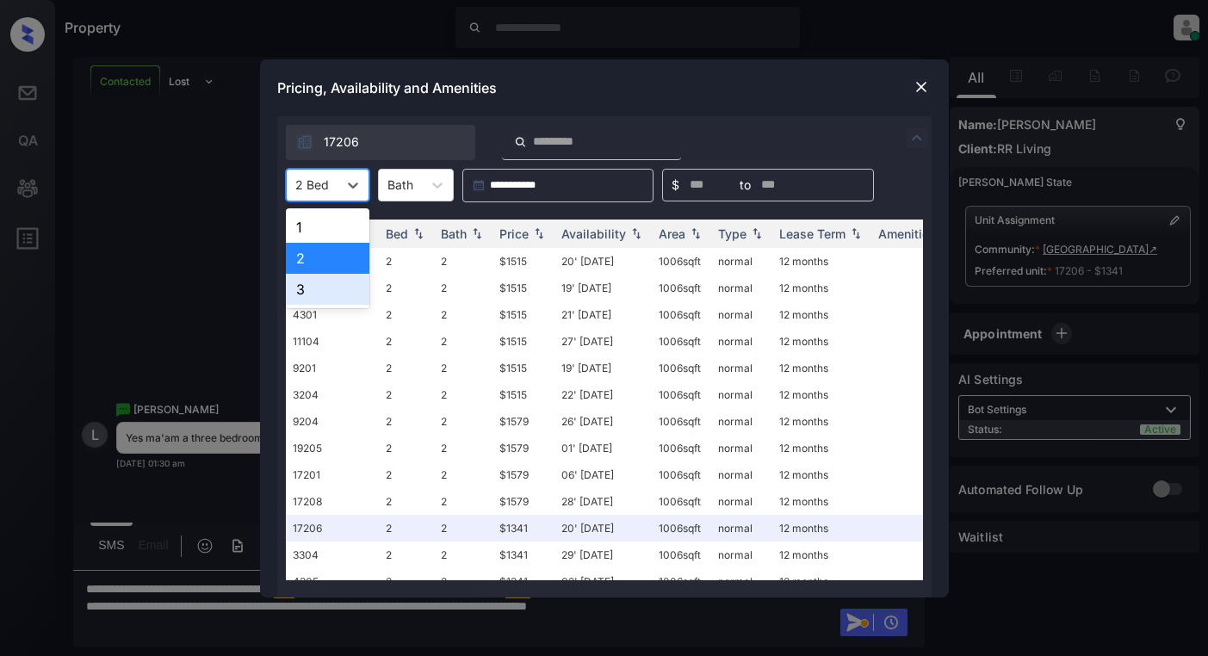
click at [317, 276] on div "3" at bounding box center [328, 289] width 84 height 31
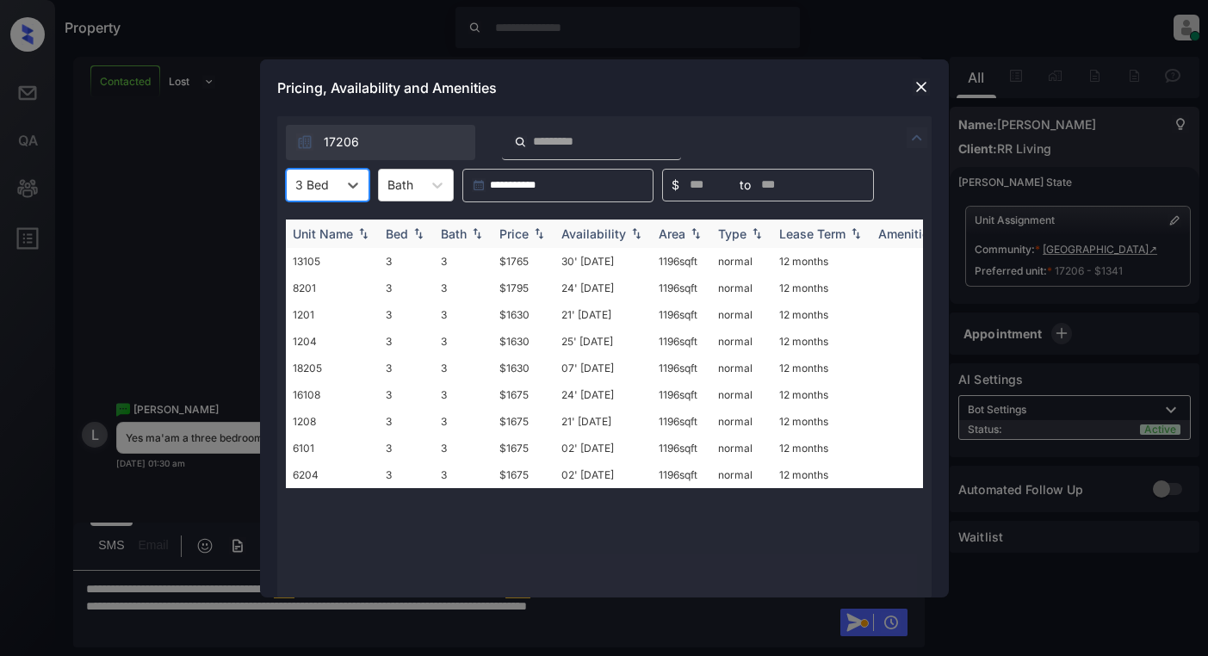
click at [521, 228] on div "Price" at bounding box center [513, 233] width 29 height 15
click at [519, 264] on td "$1630" at bounding box center [524, 261] width 62 height 27
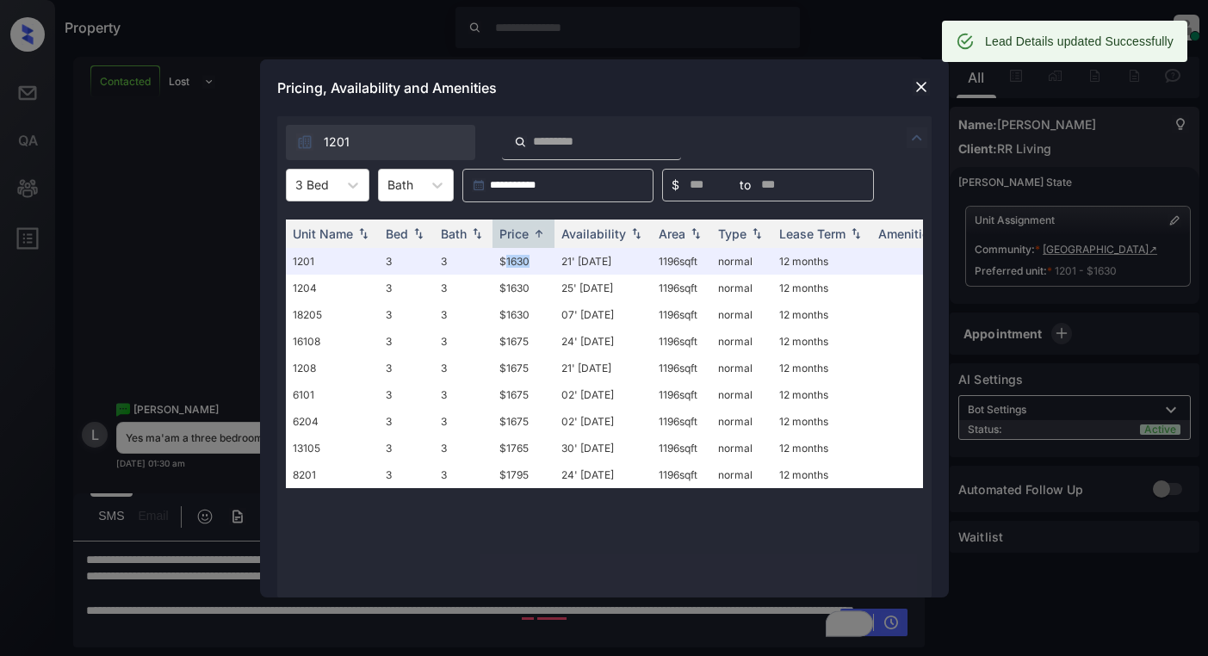
click at [918, 87] on img at bounding box center [921, 86] width 17 height 17
